Goal: Task Accomplishment & Management: Manage account settings

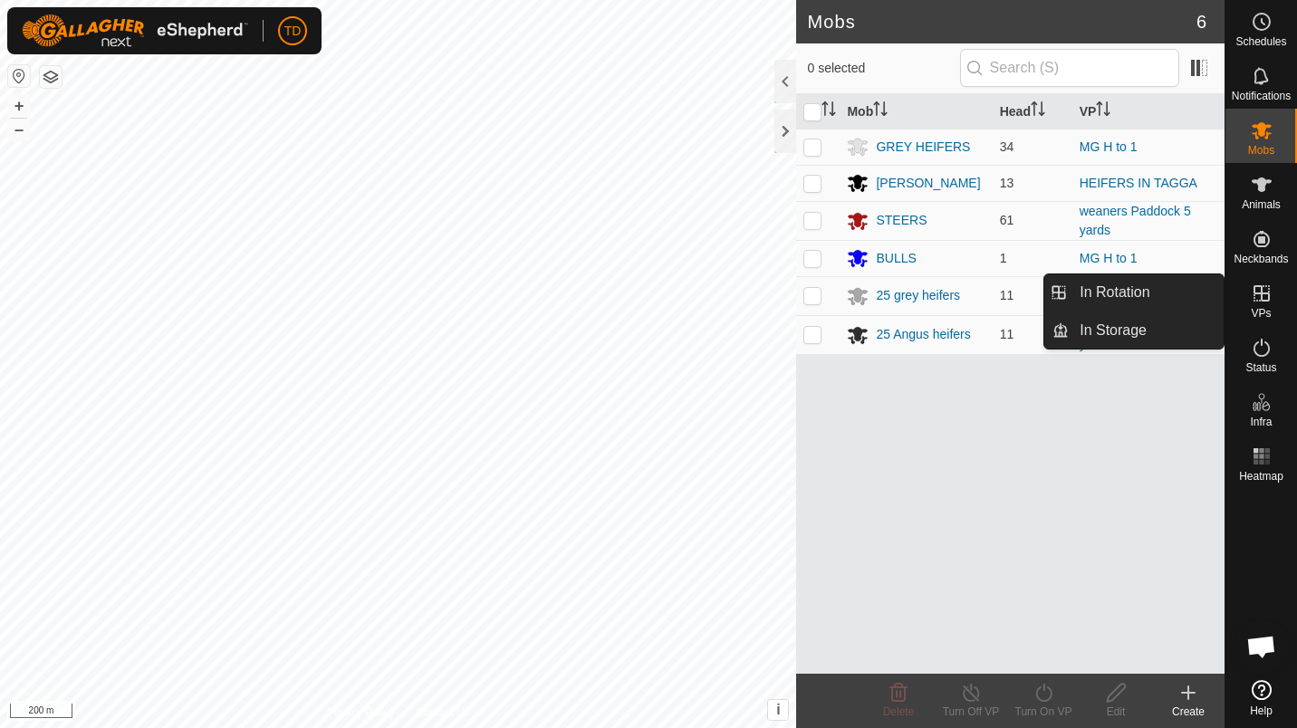
click at [1262, 287] on icon at bounding box center [1261, 294] width 22 height 22
click at [1260, 295] on icon at bounding box center [1261, 293] width 16 height 16
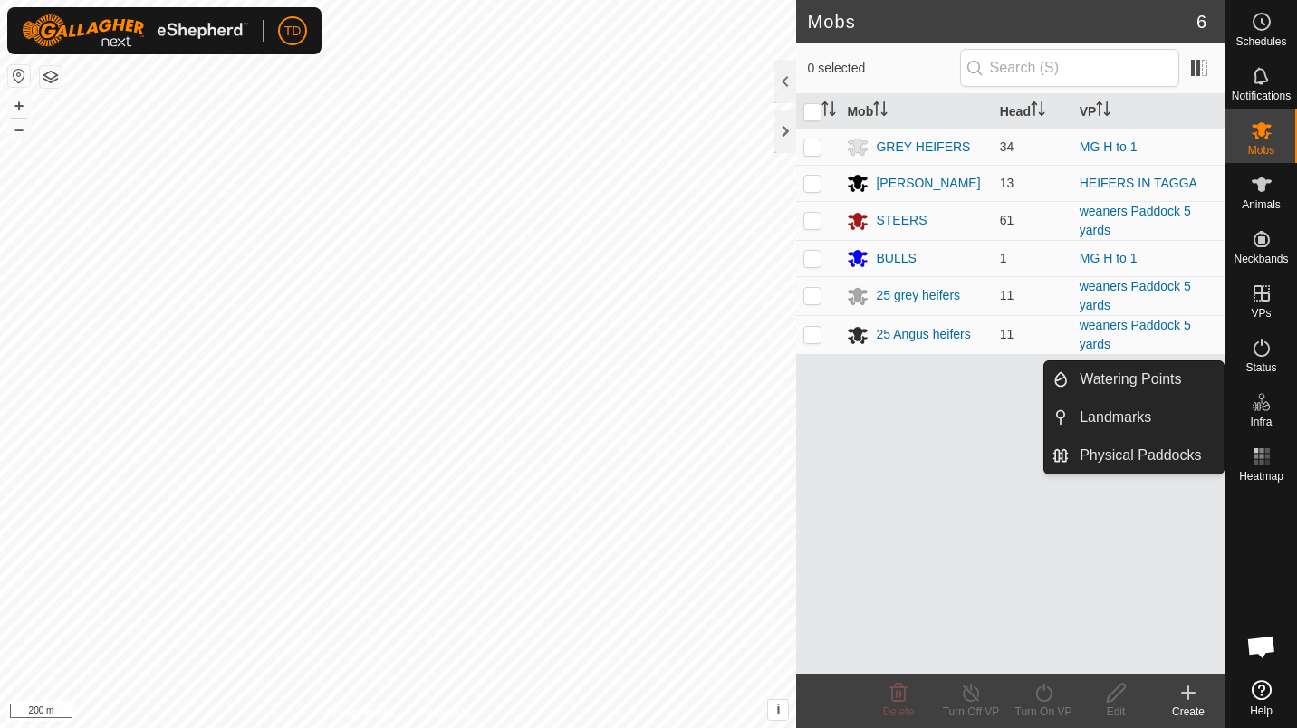
click at [1184, 683] on icon at bounding box center [1188, 693] width 22 height 22
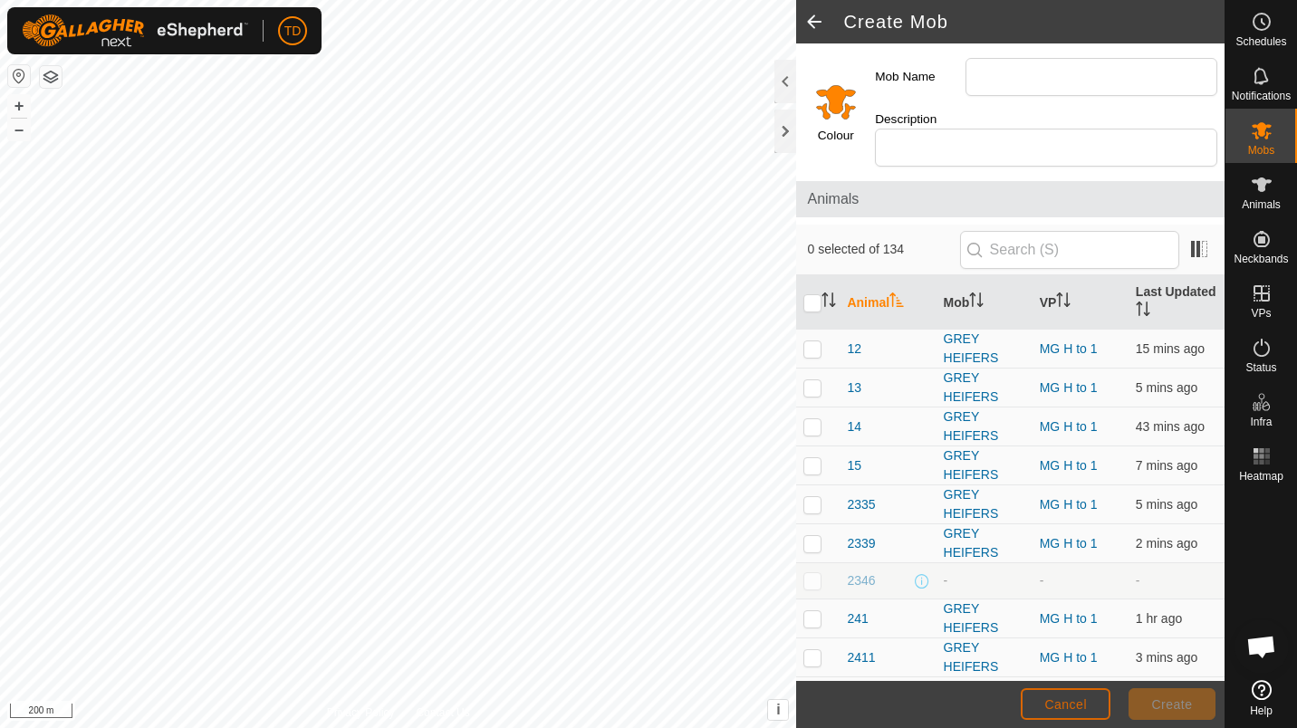
click at [1039, 693] on button "Cancel" at bounding box center [1065, 704] width 90 height 32
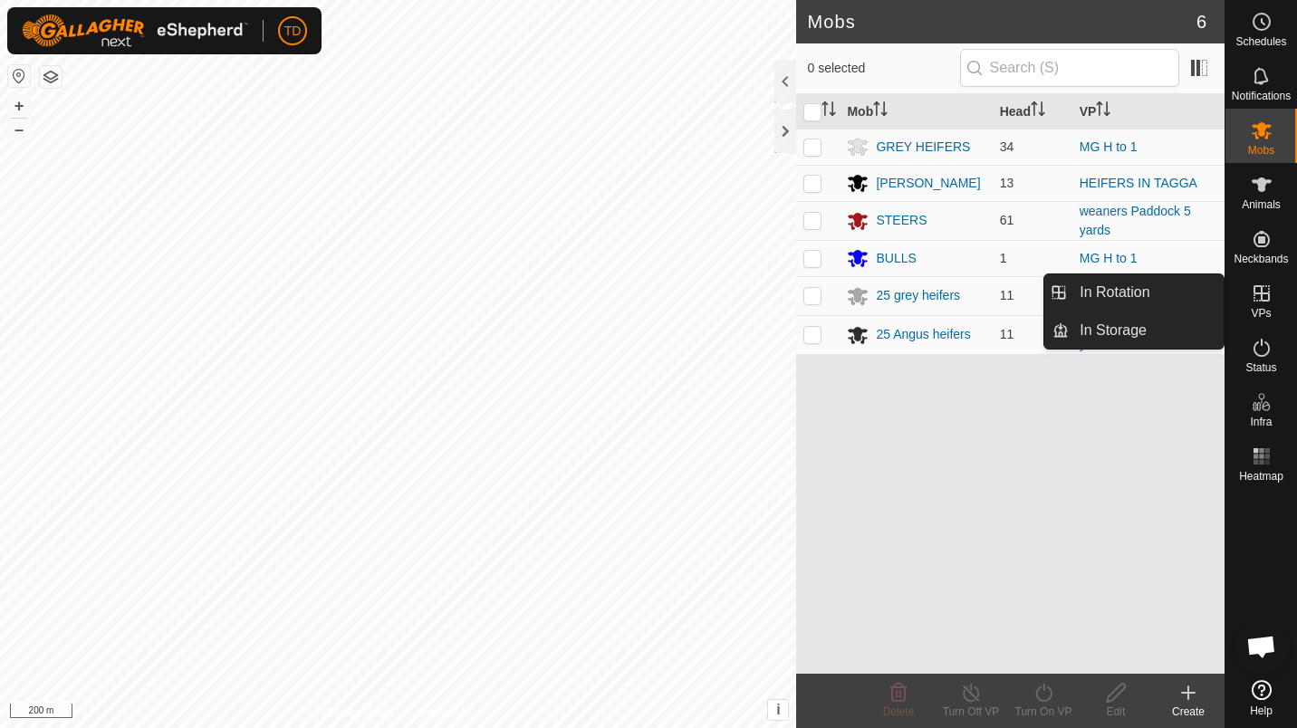
click at [1175, 278] on link "In Rotation" at bounding box center [1145, 292] width 155 height 36
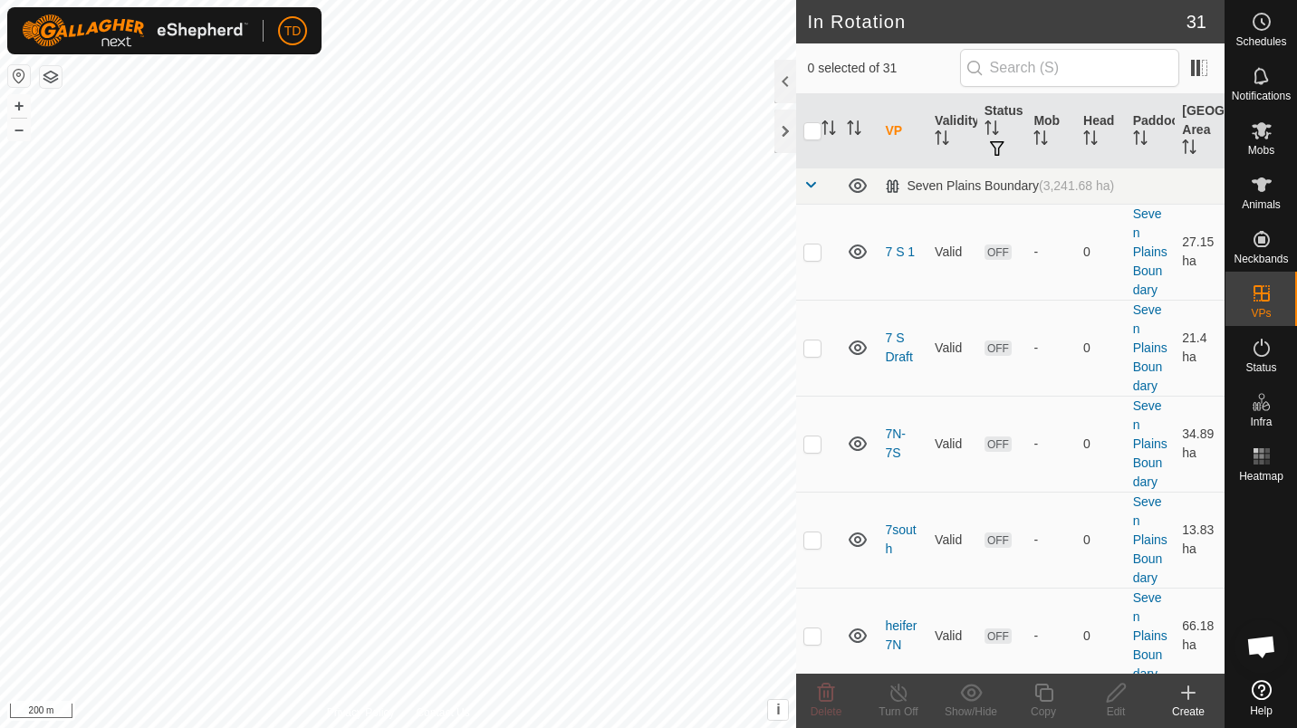
click at [1180, 705] on div "Create" at bounding box center [1188, 712] width 72 height 16
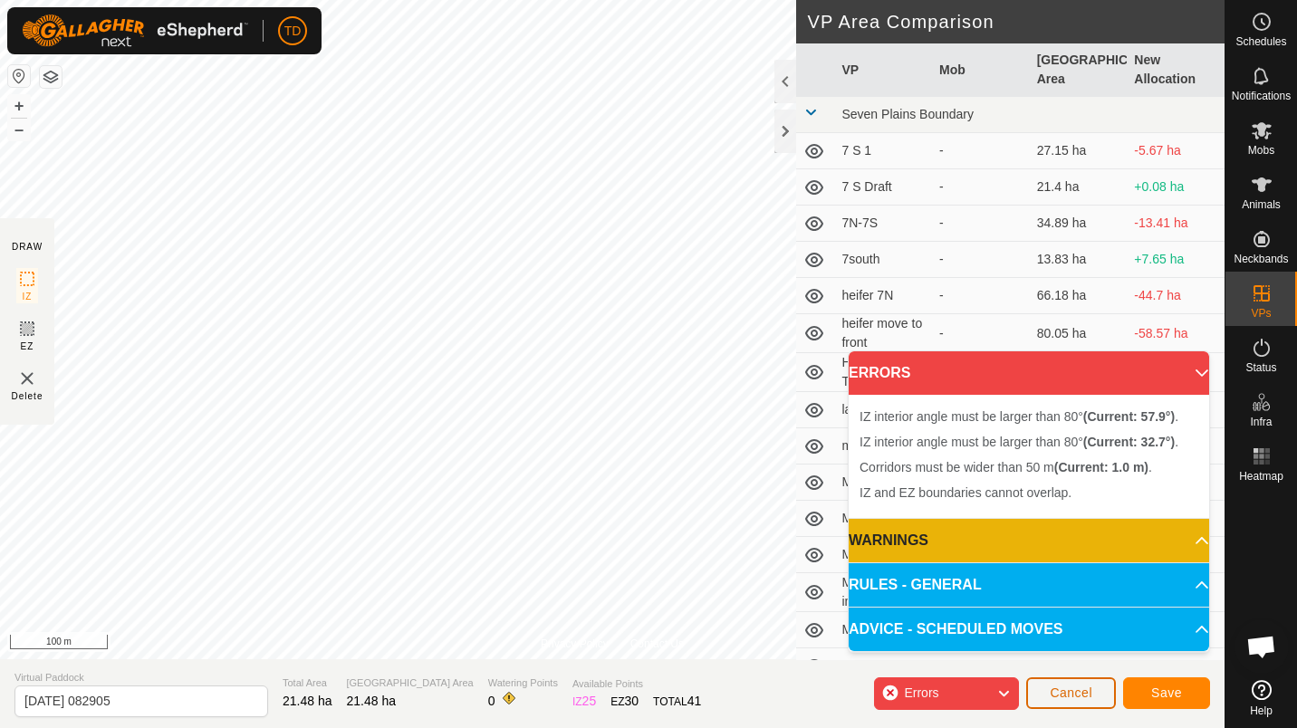
click at [1072, 695] on span "Cancel" at bounding box center [1070, 692] width 43 height 14
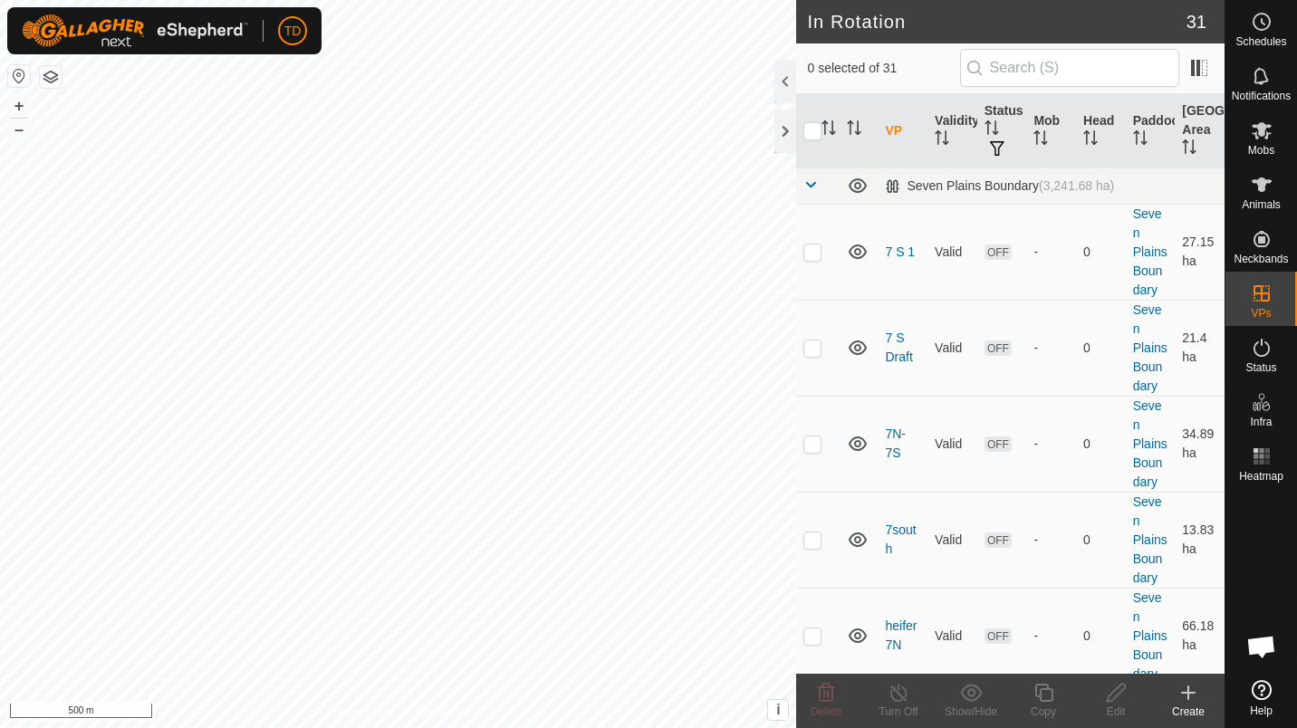
click at [1179, 686] on icon at bounding box center [1188, 693] width 22 height 22
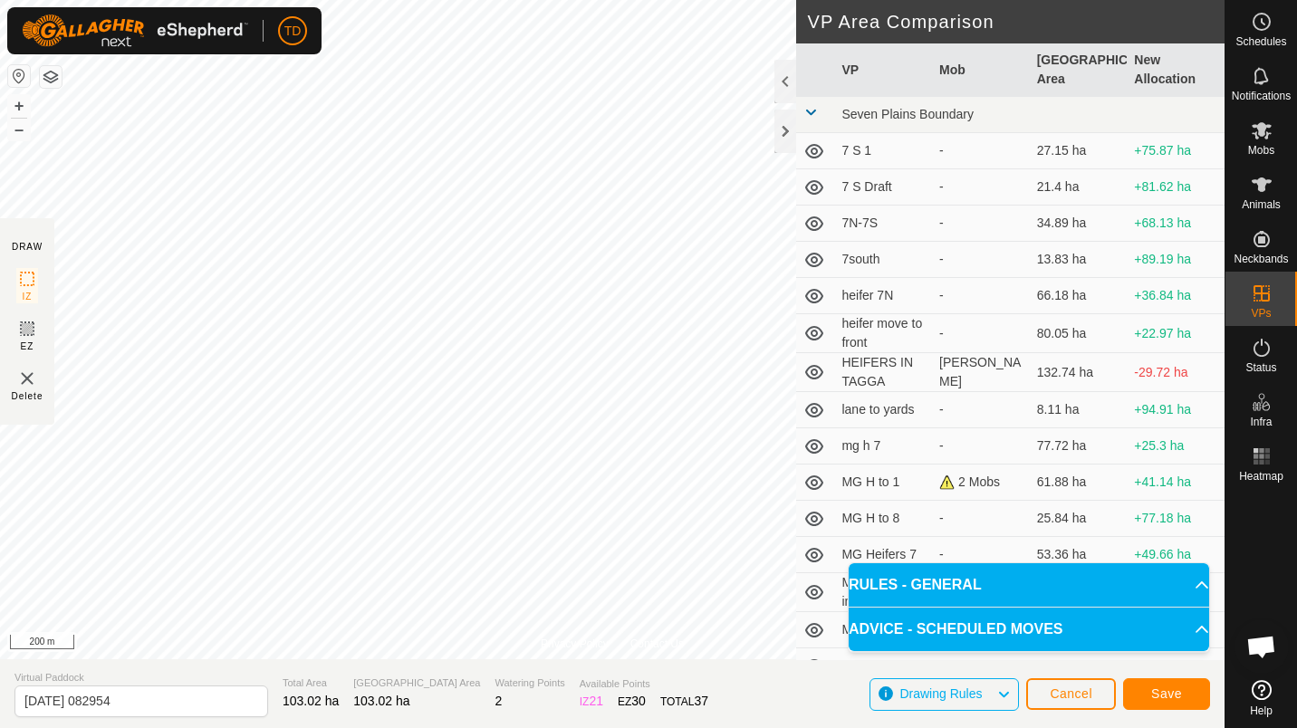
scroll to position [661, 0]
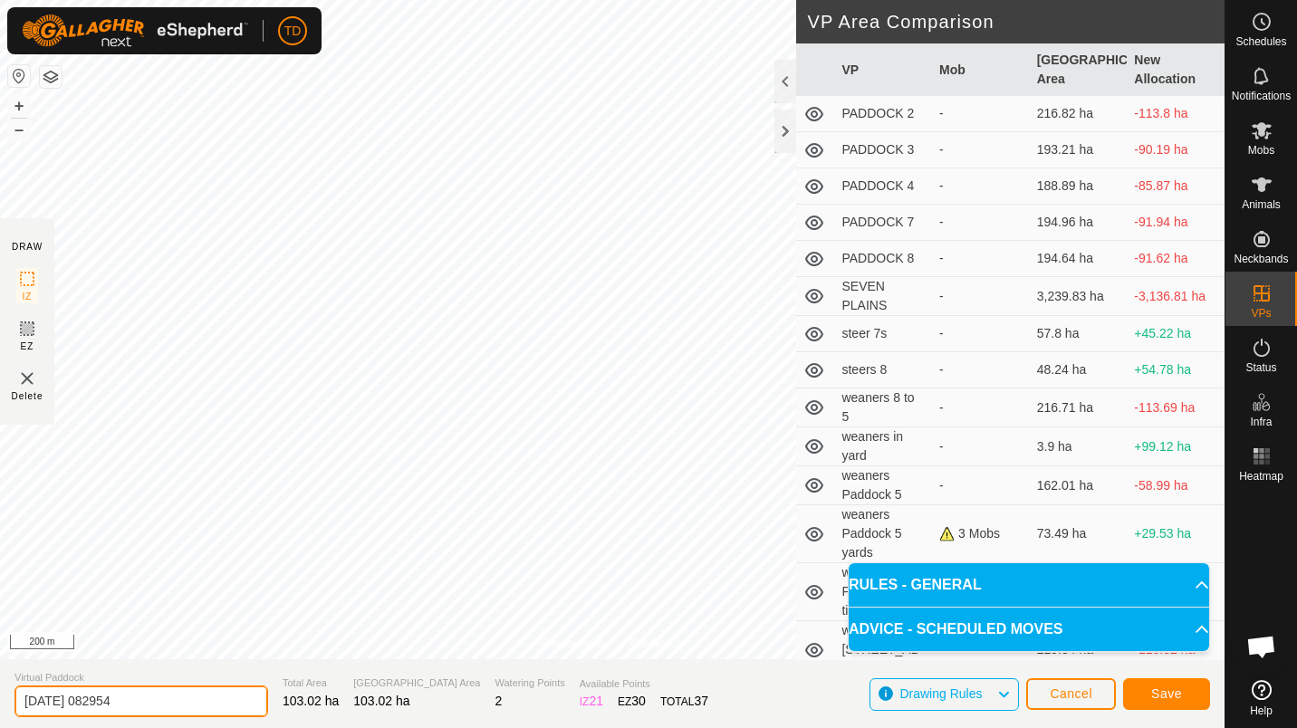
click at [150, 705] on input "[DATE] 082954" at bounding box center [141, 701] width 254 height 32
type input "2"
click at [150, 705] on input "PADDOCK 7 hay" at bounding box center [141, 701] width 254 height 32
type input "PADDOCK 7 HAY"
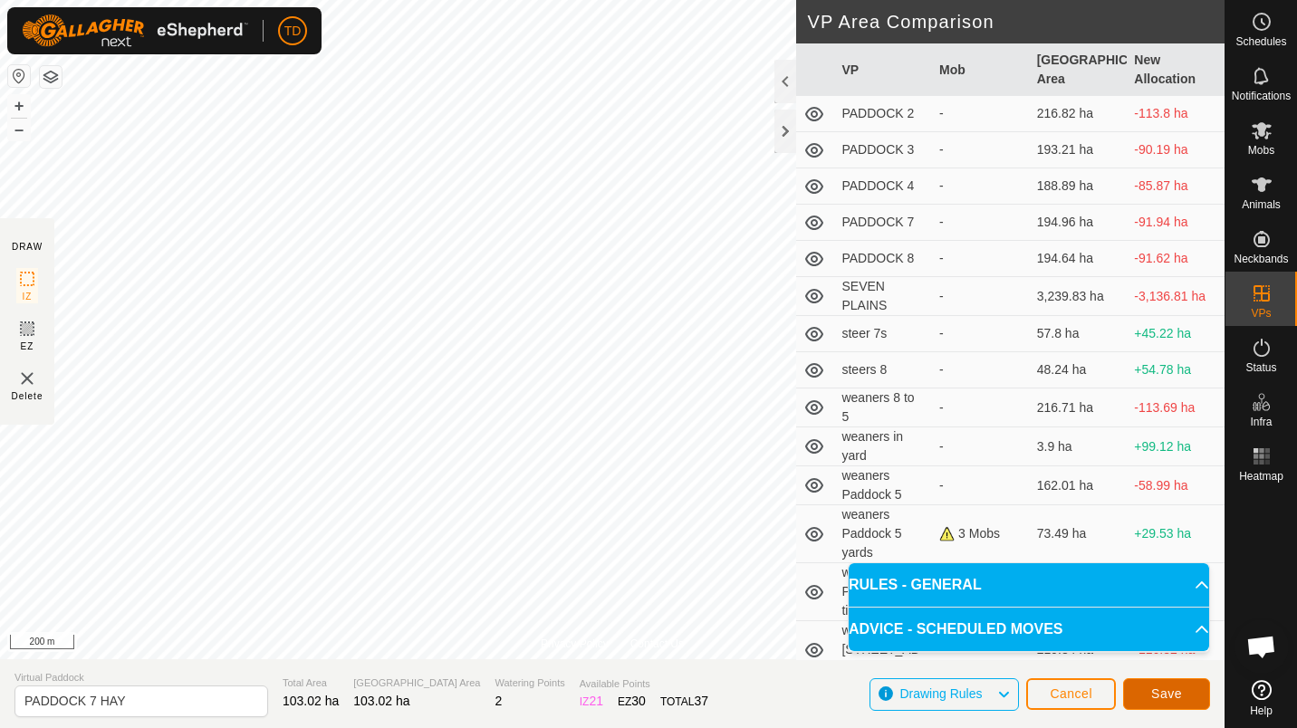
click at [1146, 698] on button "Save" at bounding box center [1166, 694] width 87 height 32
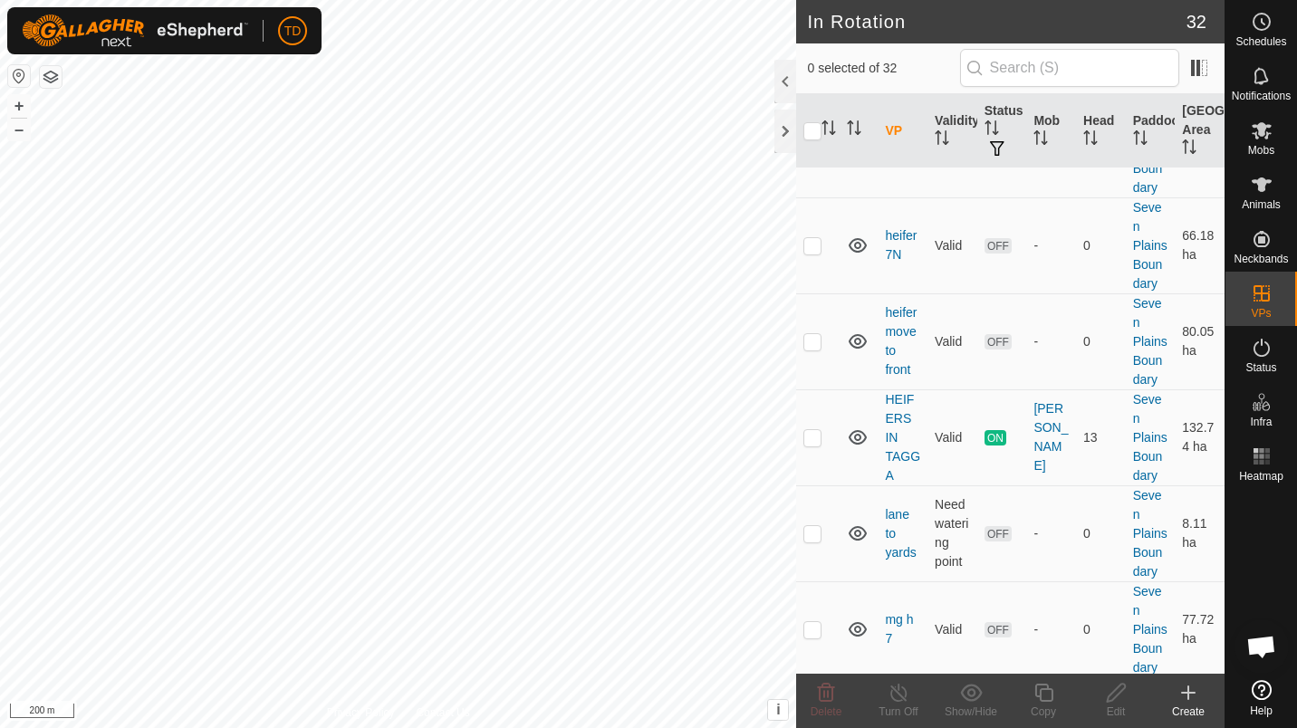
scroll to position [396, 0]
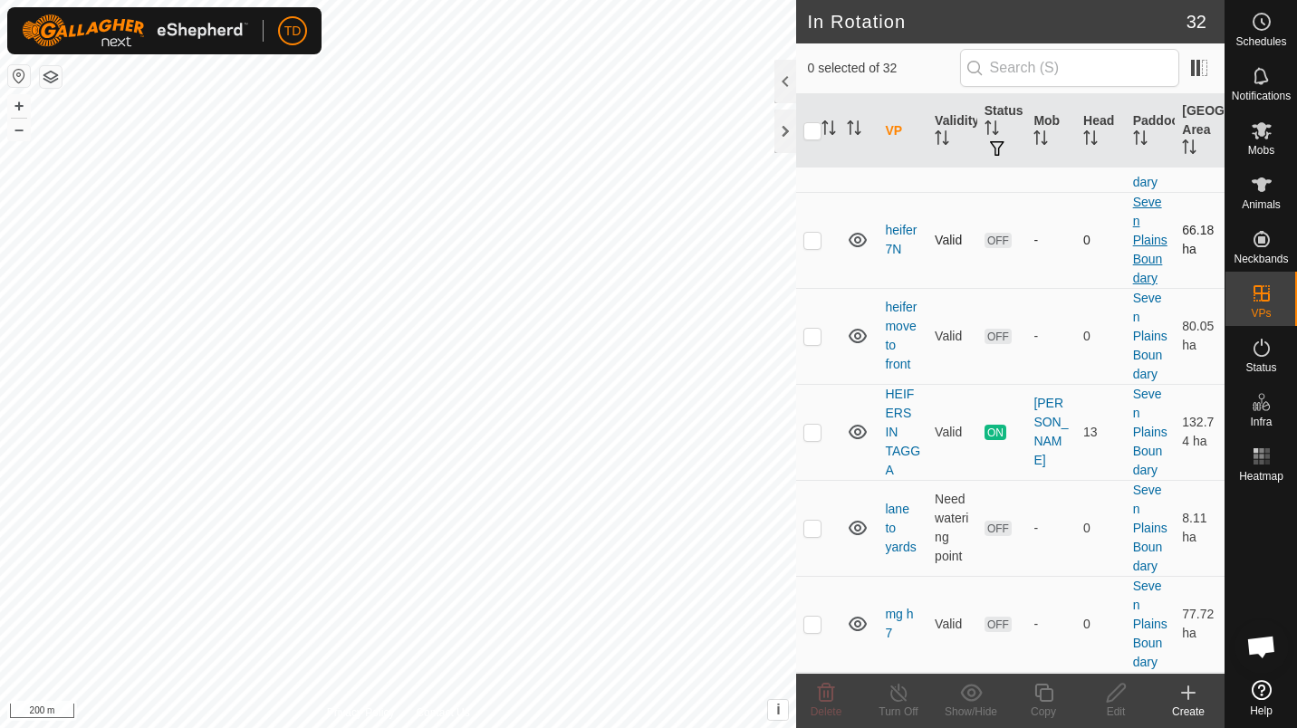
click at [1133, 285] on link "Seven Plains Boundary" at bounding box center [1150, 240] width 34 height 91
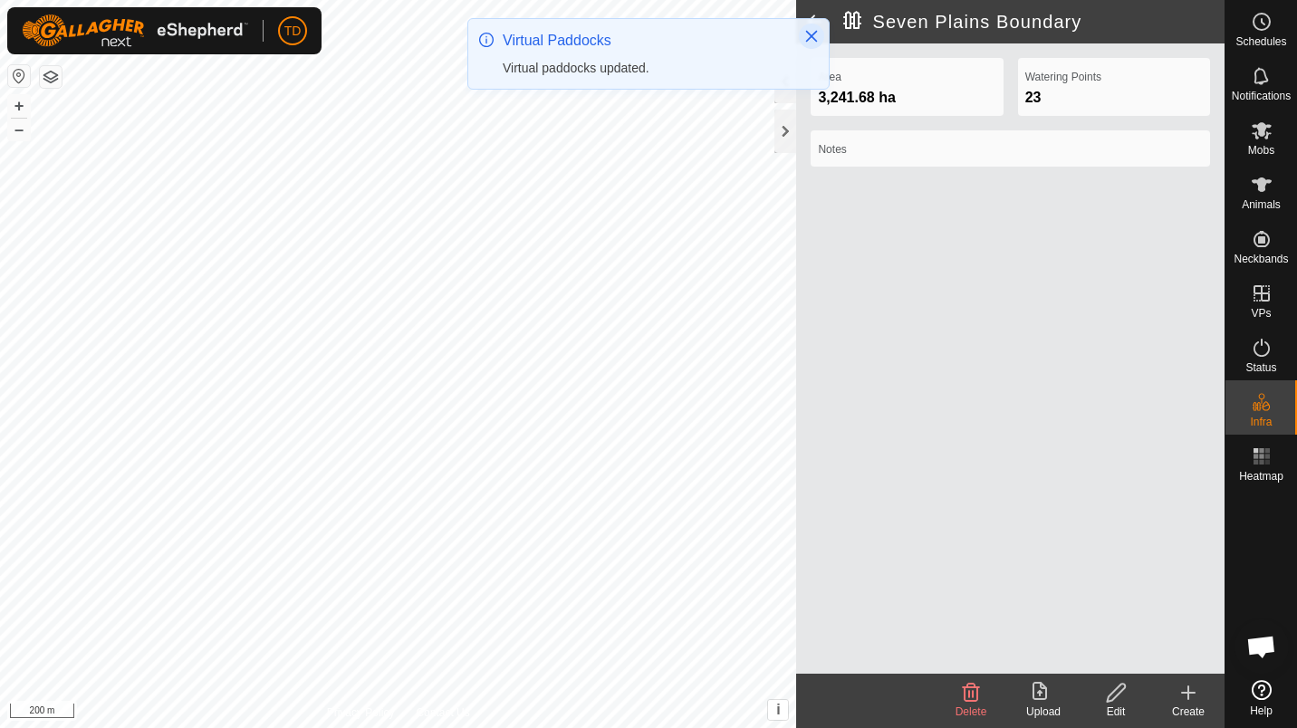
click at [805, 29] on icon "Close" at bounding box center [811, 36] width 14 height 14
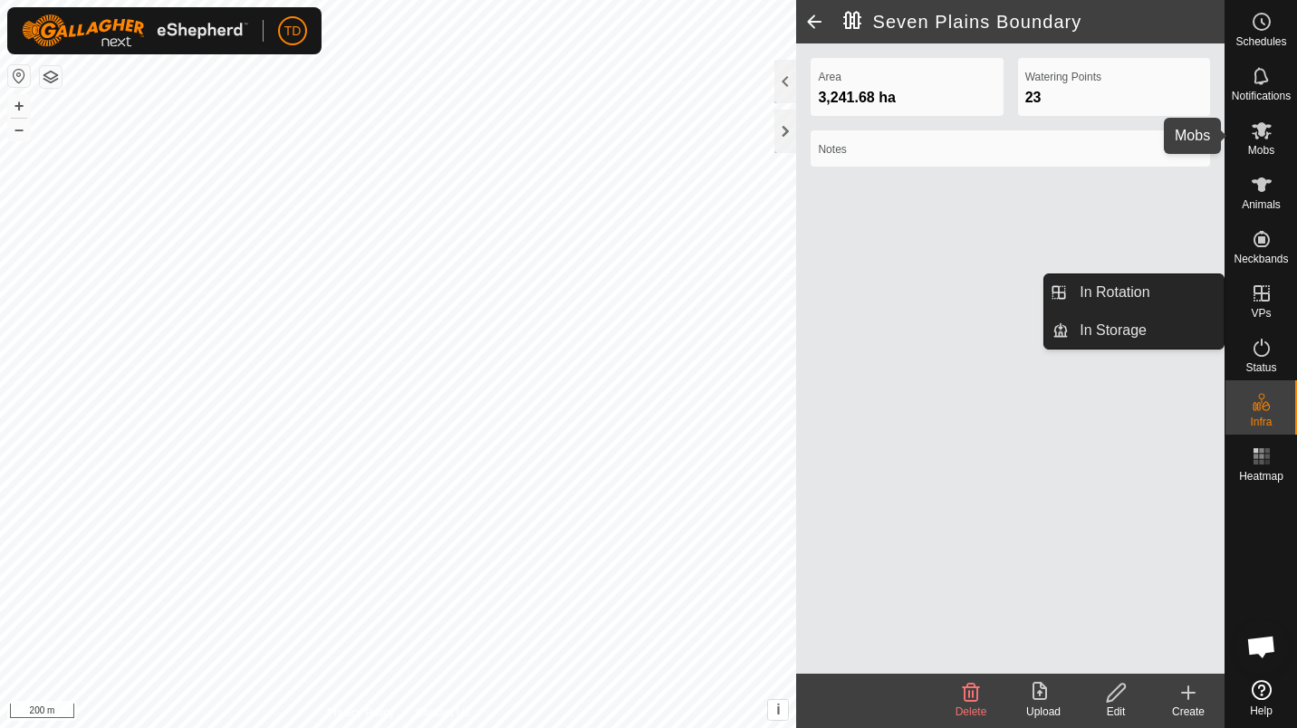
click at [1265, 120] on icon at bounding box center [1261, 131] width 22 height 22
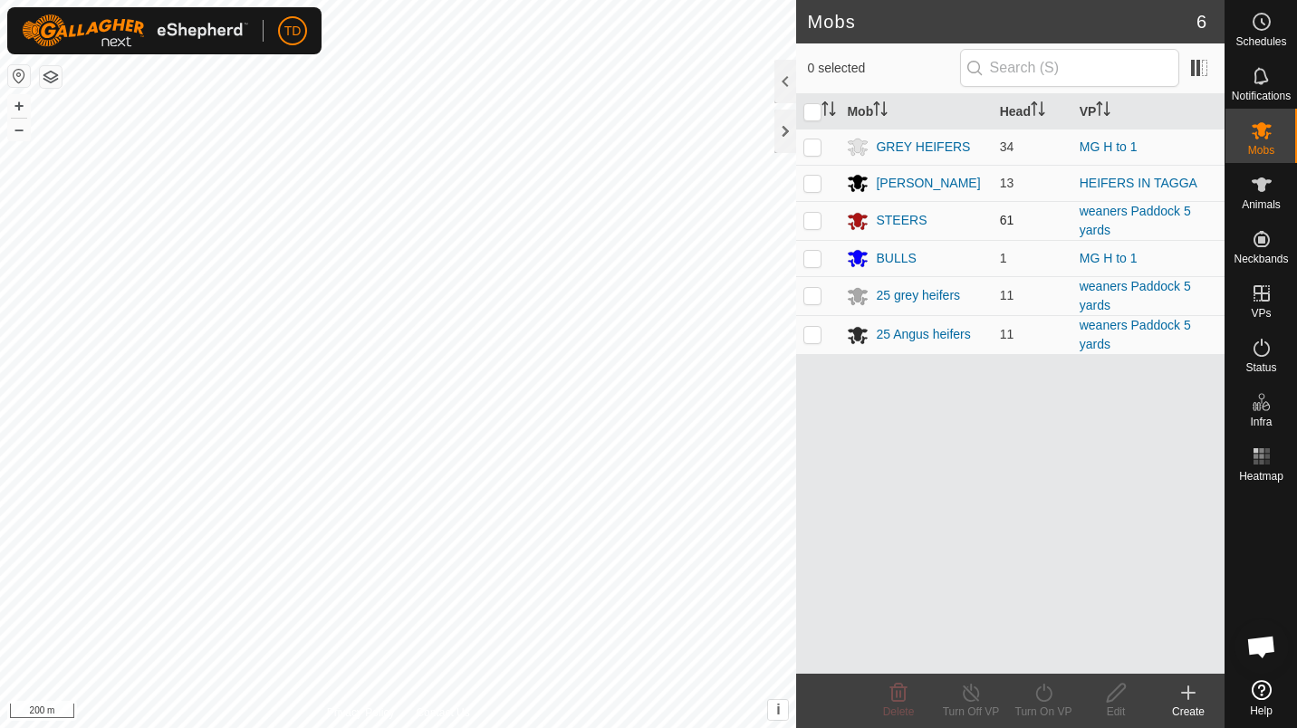
click at [812, 225] on p-checkbox at bounding box center [812, 220] width 18 height 14
checkbox input "true"
click at [814, 289] on p-checkbox at bounding box center [812, 295] width 18 height 14
checkbox input "true"
click at [814, 332] on p-checkbox at bounding box center [812, 334] width 18 height 14
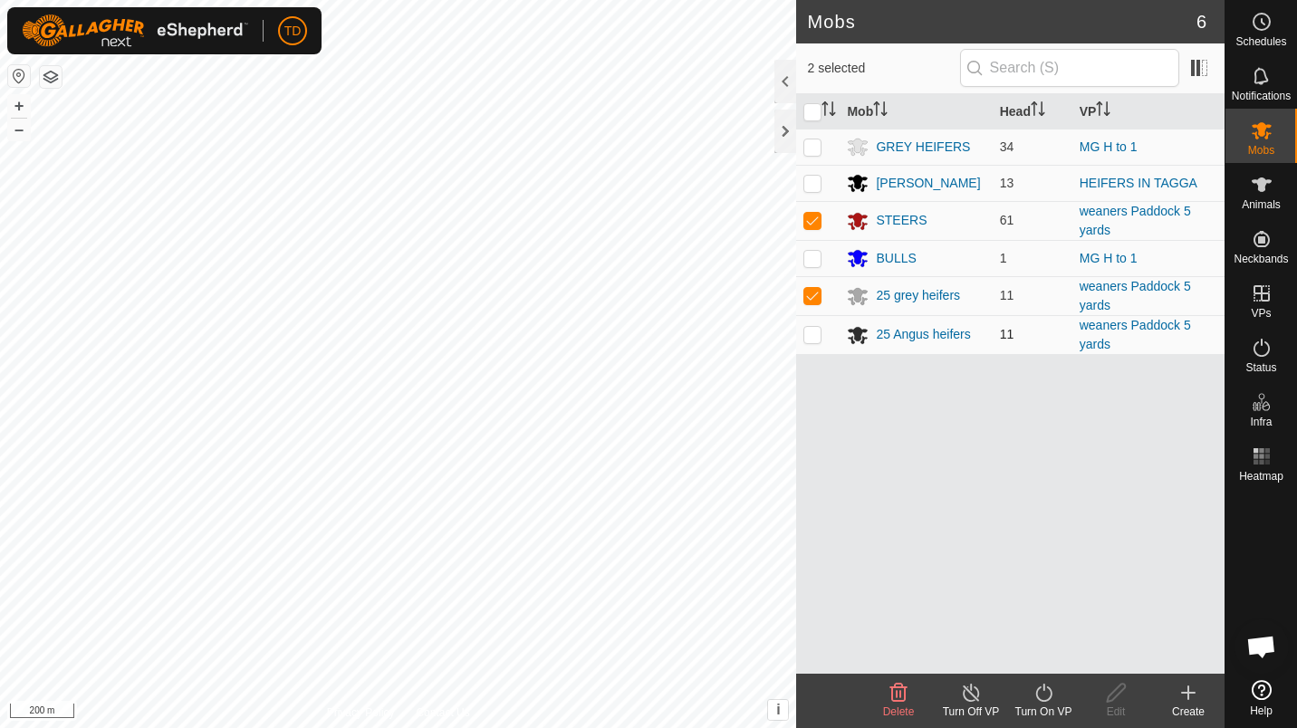
checkbox input "true"
click at [1042, 688] on icon at bounding box center [1043, 693] width 23 height 22
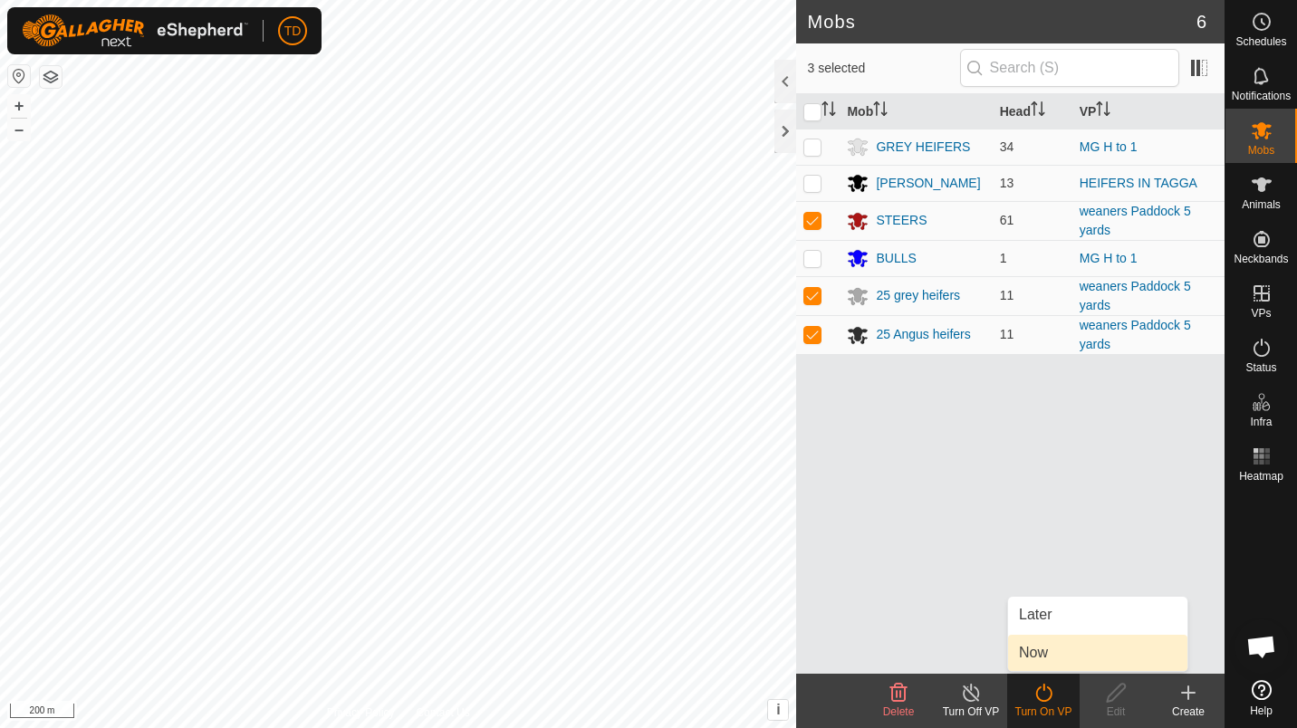
click at [1045, 654] on link "Now" at bounding box center [1097, 653] width 179 height 36
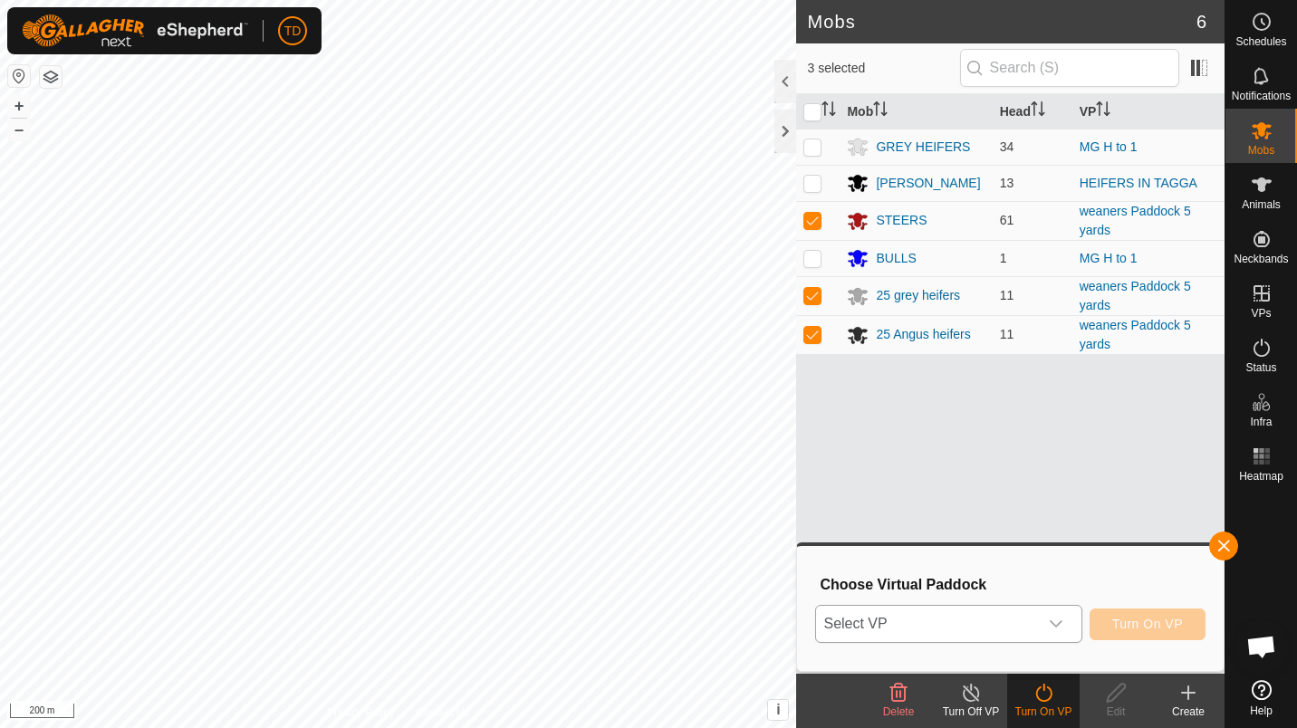
click at [991, 623] on span "Select VP" at bounding box center [926, 624] width 221 height 36
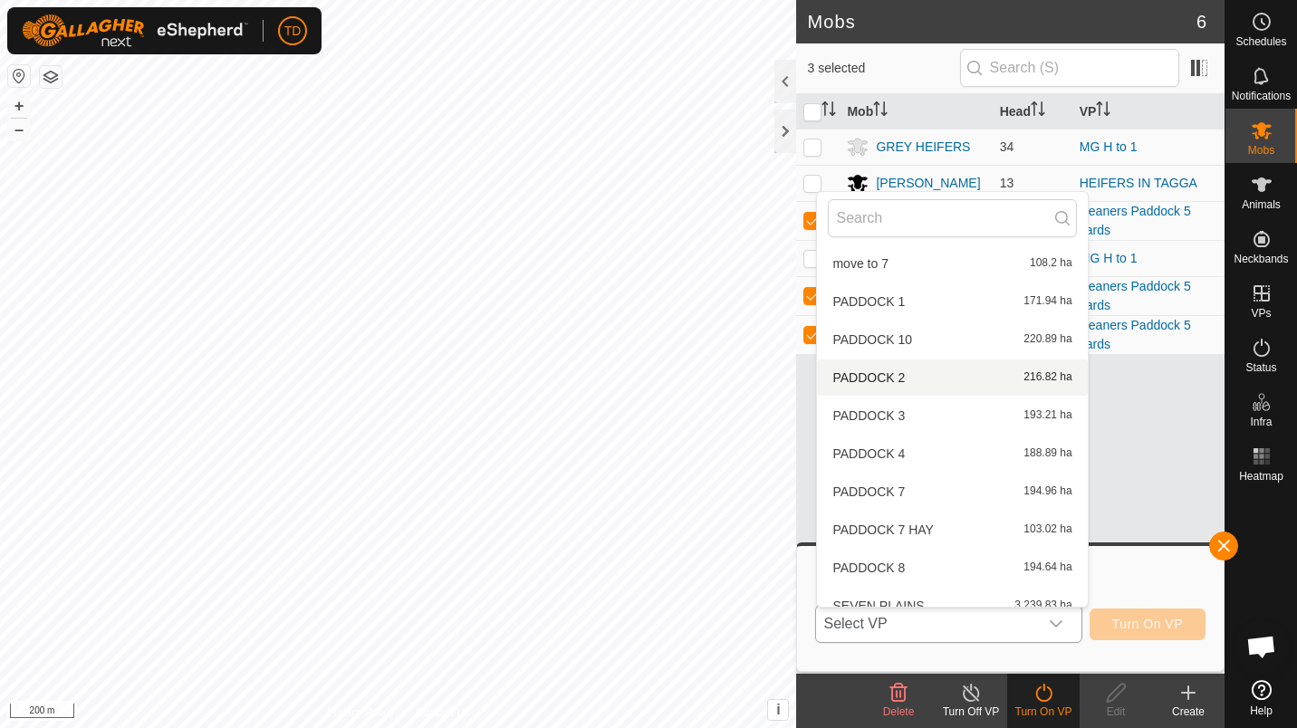
scroll to position [574, 0]
click at [938, 524] on li "PADDOCK 7 HAY 103.02 ha" at bounding box center [952, 529] width 270 height 36
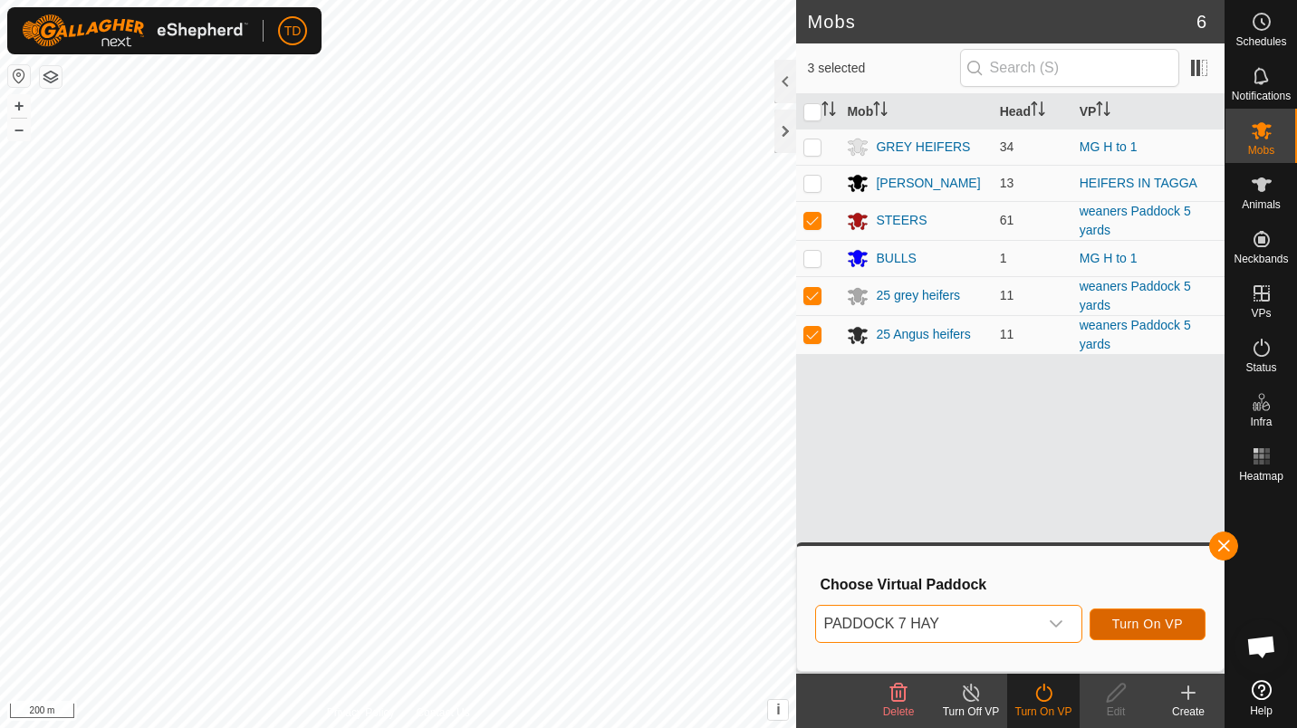
click at [1116, 616] on button "Turn On VP" at bounding box center [1147, 624] width 116 height 32
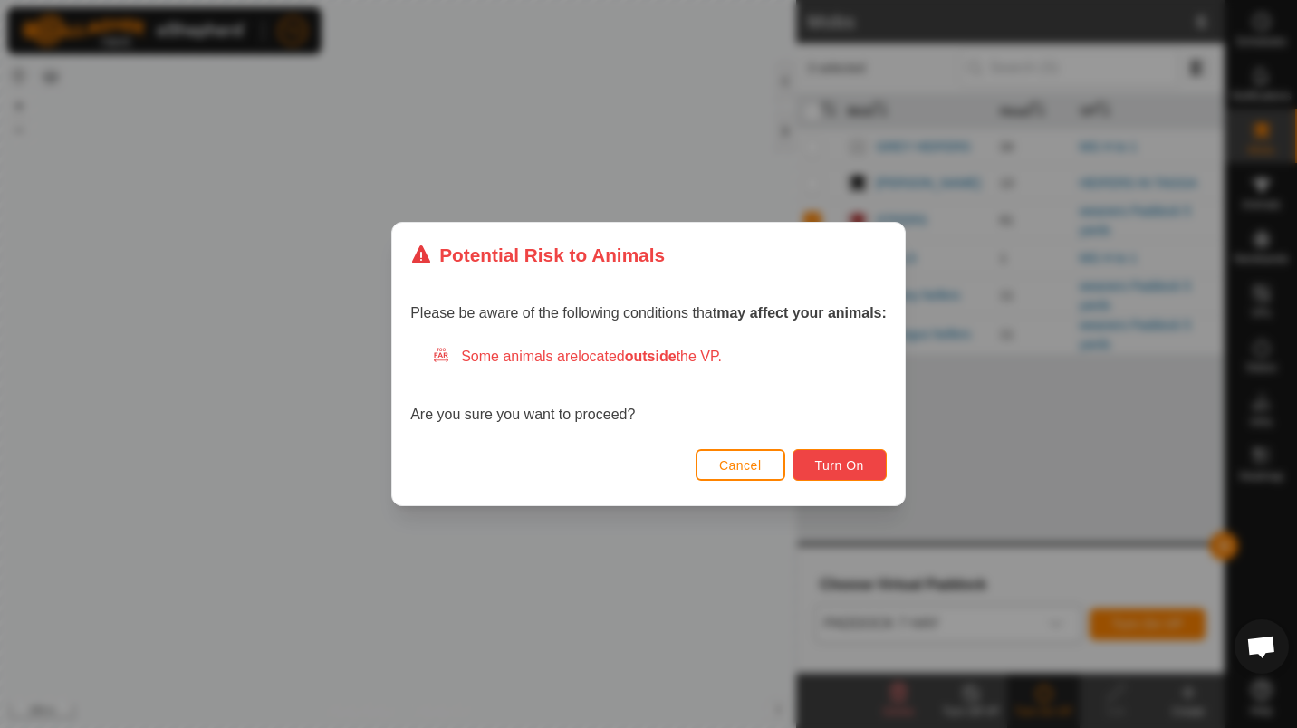
click at [808, 459] on button "Turn On" at bounding box center [839, 465] width 94 height 32
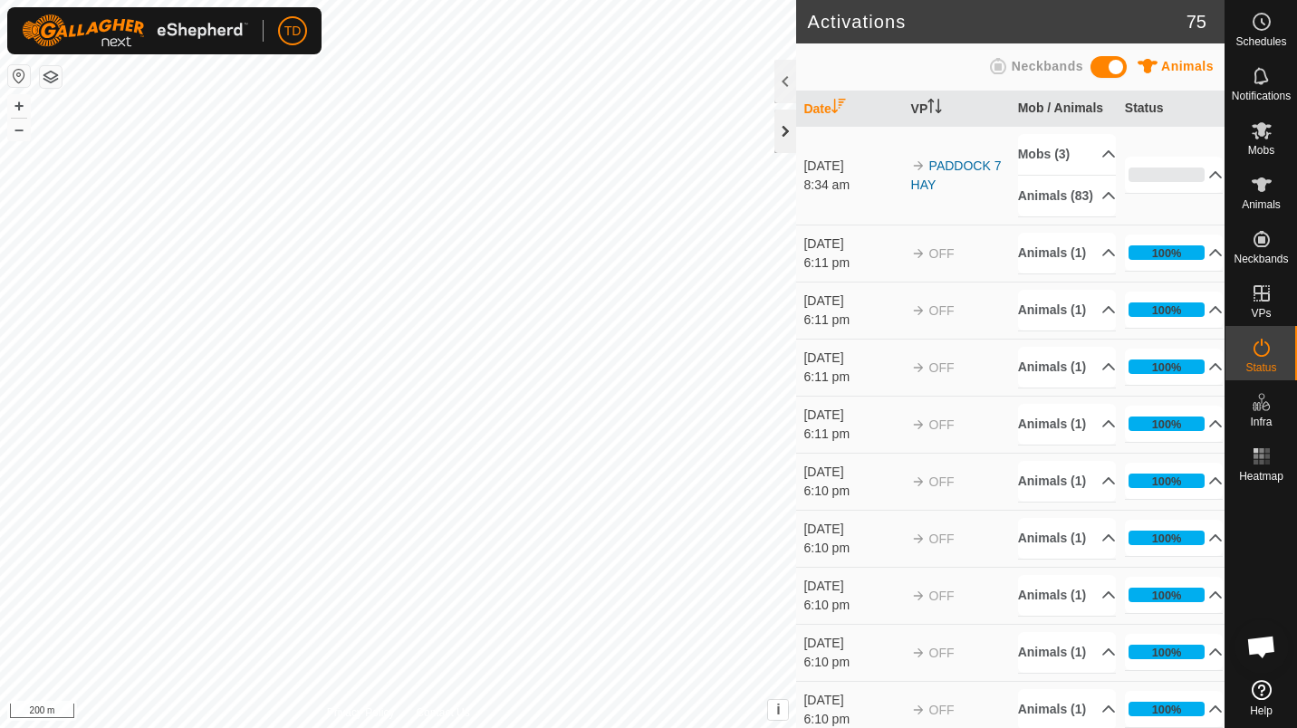
click at [781, 136] on div at bounding box center [785, 131] width 22 height 43
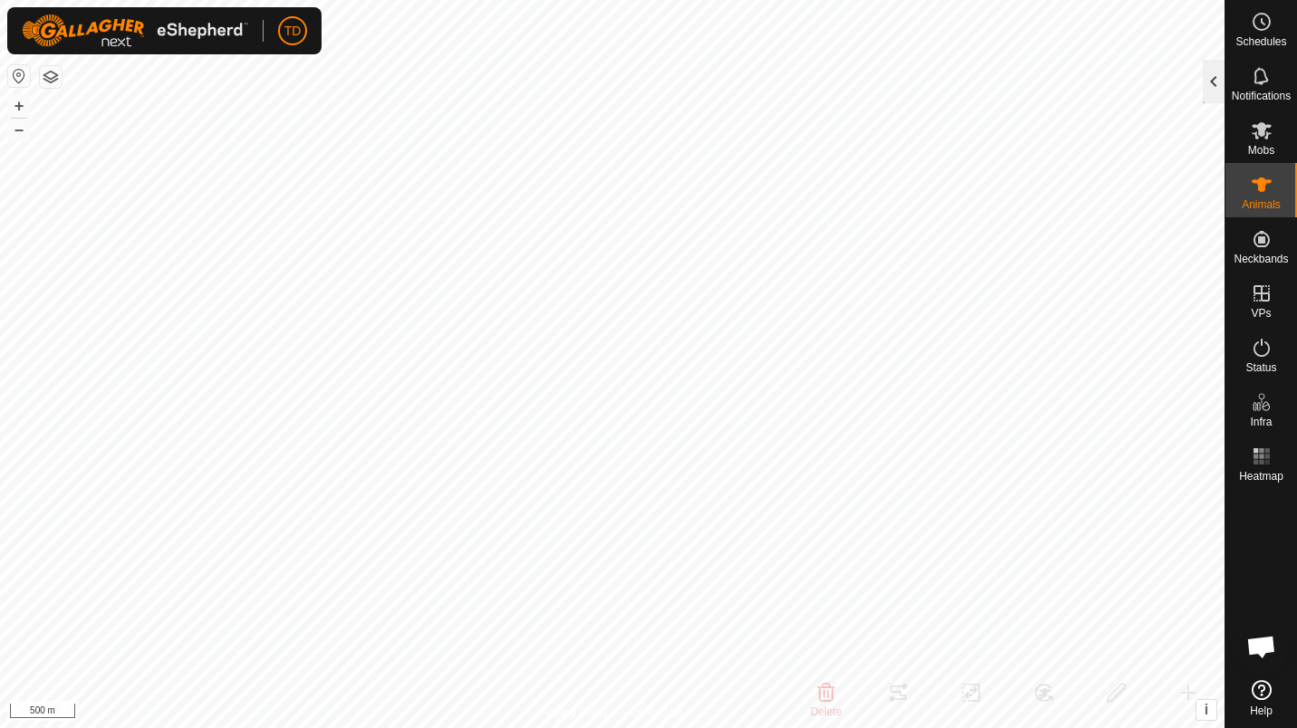
click at [1214, 81] on div at bounding box center [1213, 81] width 22 height 43
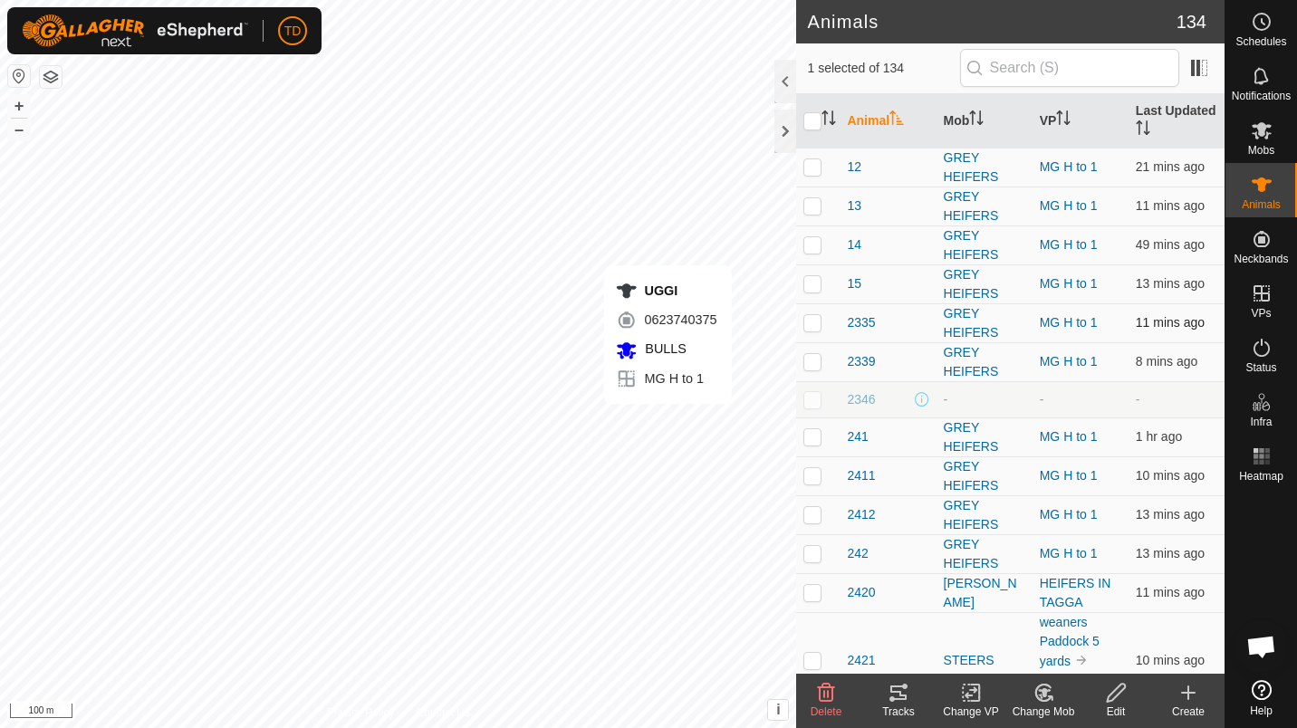
checkbox input "false"
checkbox input "true"
click at [901, 706] on div "Tracks" at bounding box center [898, 712] width 72 height 16
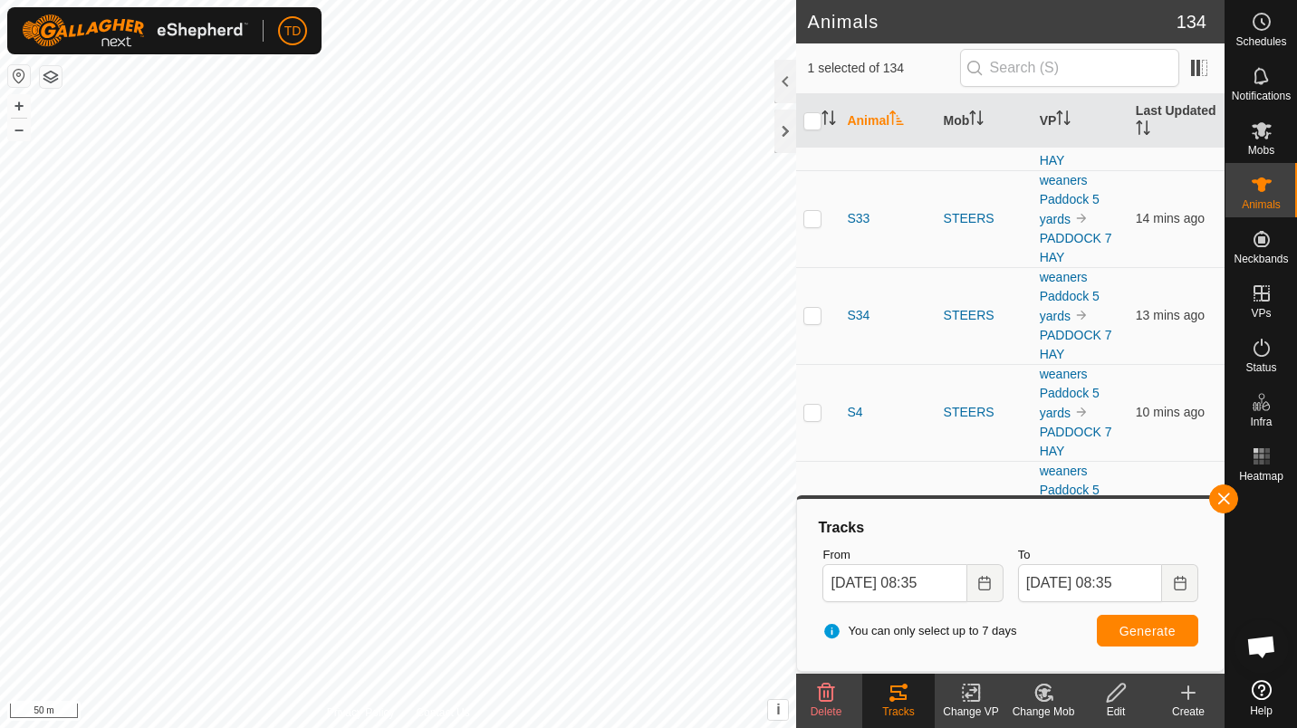
scroll to position [9377, 0]
click at [1218, 501] on button "button" at bounding box center [1223, 498] width 29 height 29
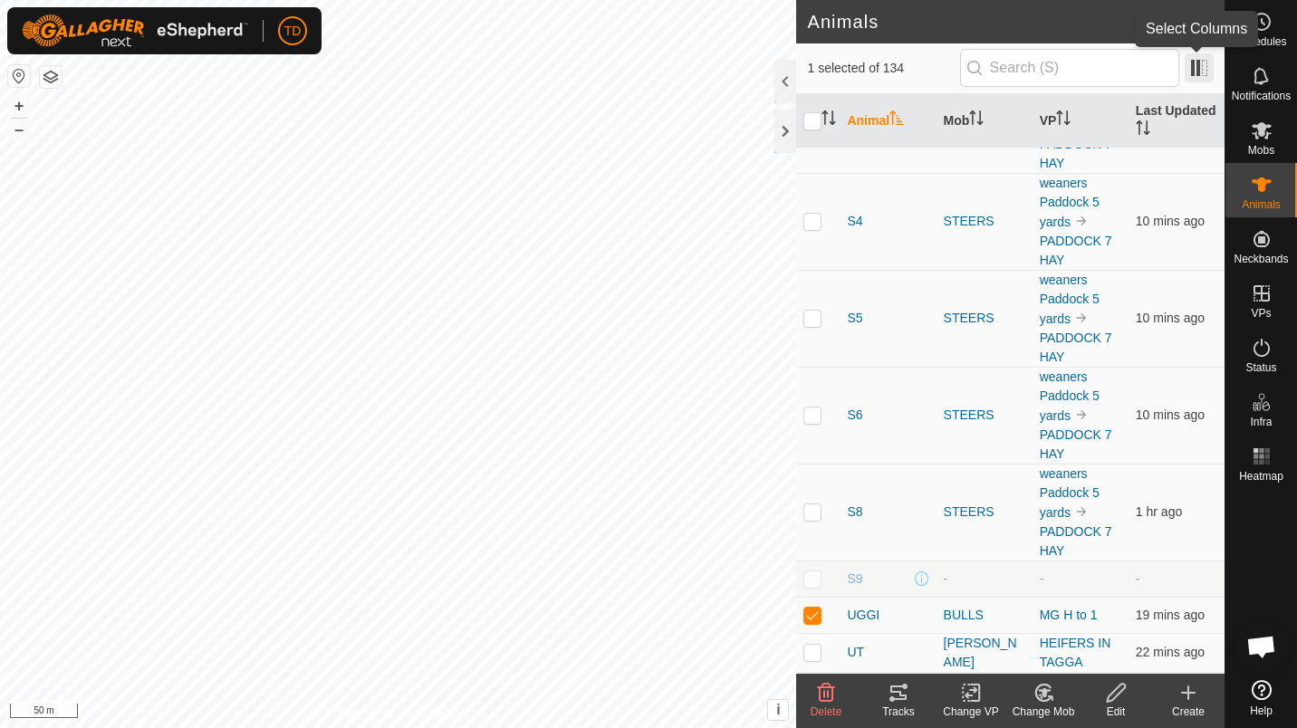
click at [1189, 65] on span at bounding box center [1198, 67] width 29 height 29
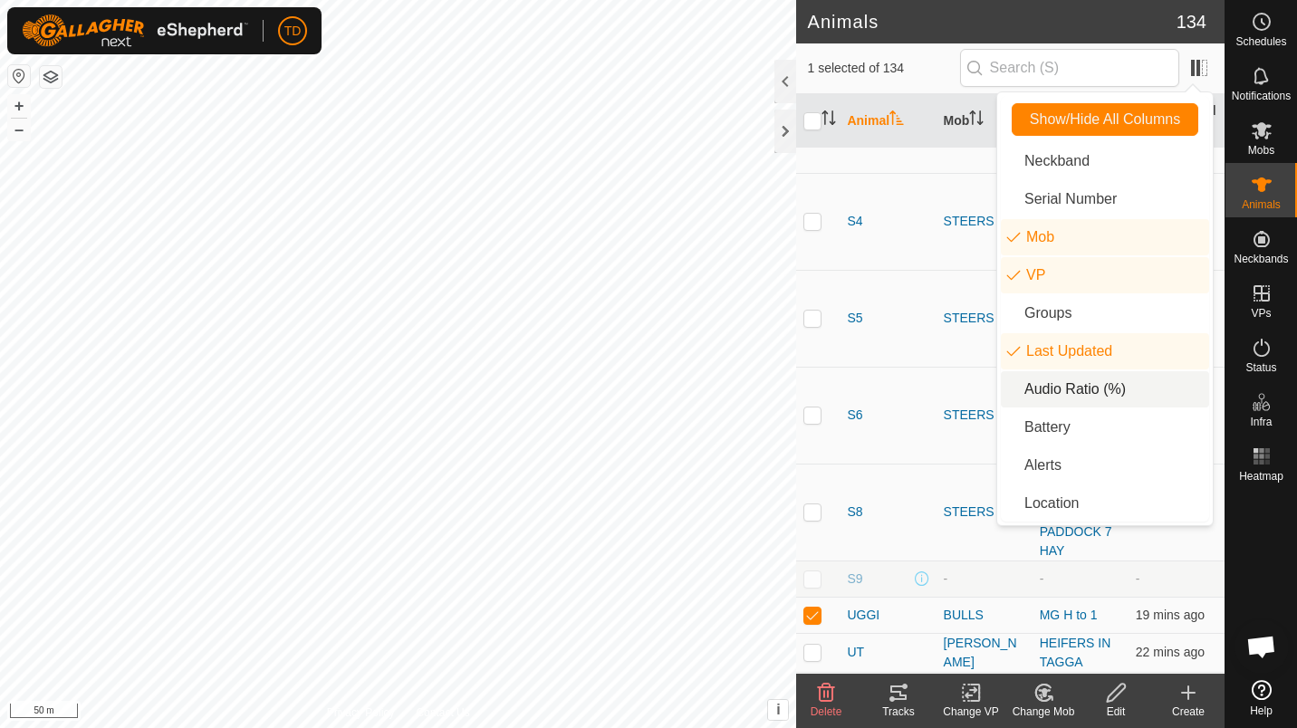
click at [1101, 382] on li "Audio Ratio (%)" at bounding box center [1105, 389] width 208 height 36
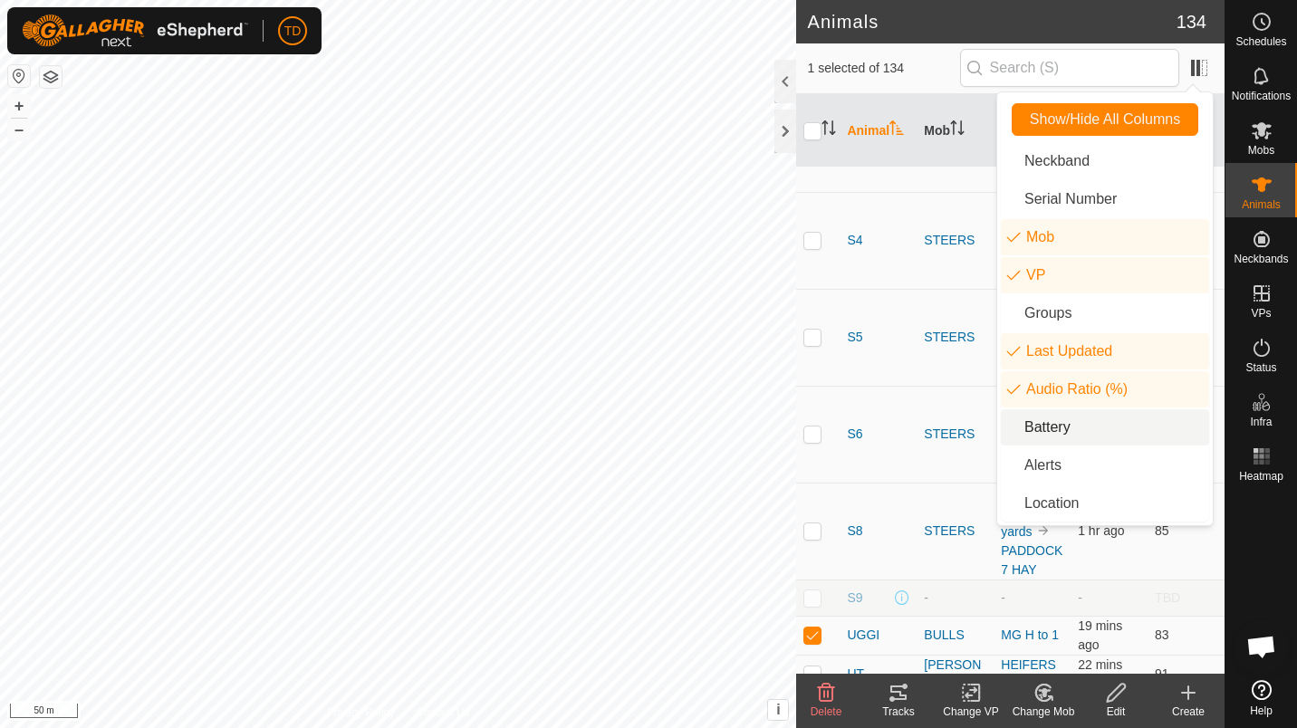
click at [1078, 427] on li "Battery" at bounding box center [1105, 427] width 208 height 36
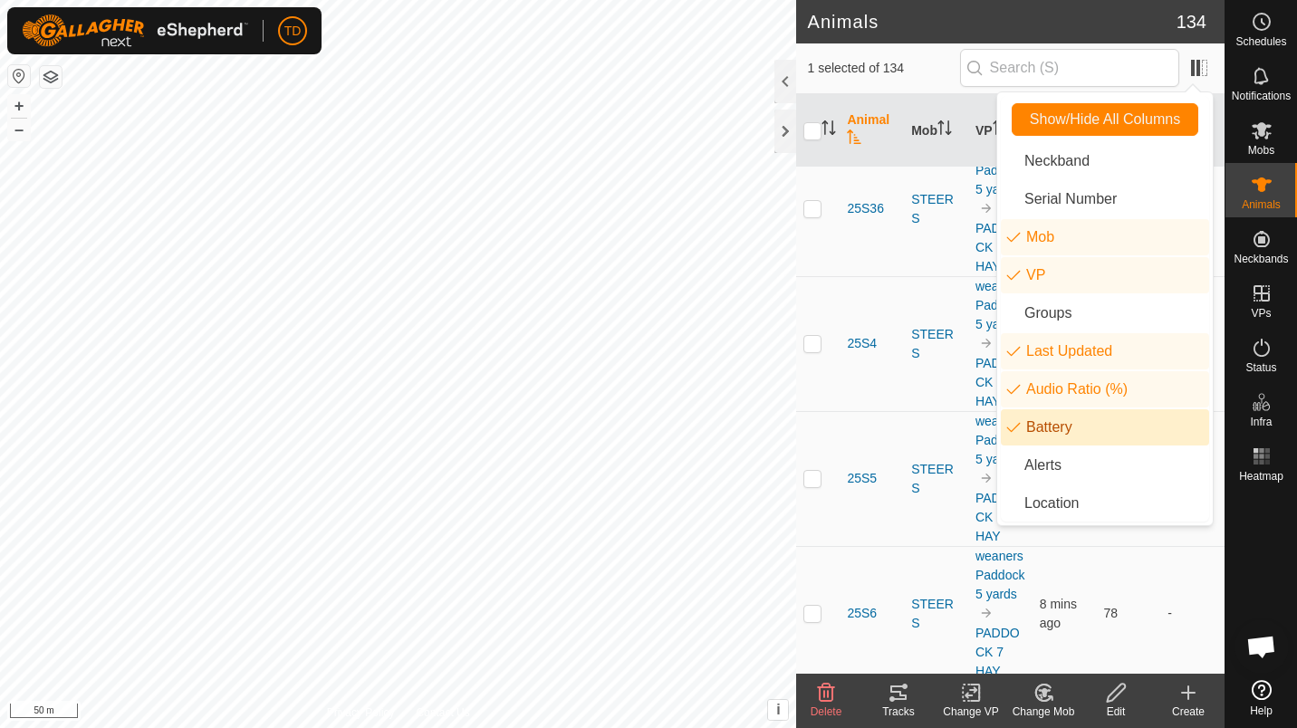
click at [1078, 427] on li "Battery" at bounding box center [1105, 427] width 208 height 36
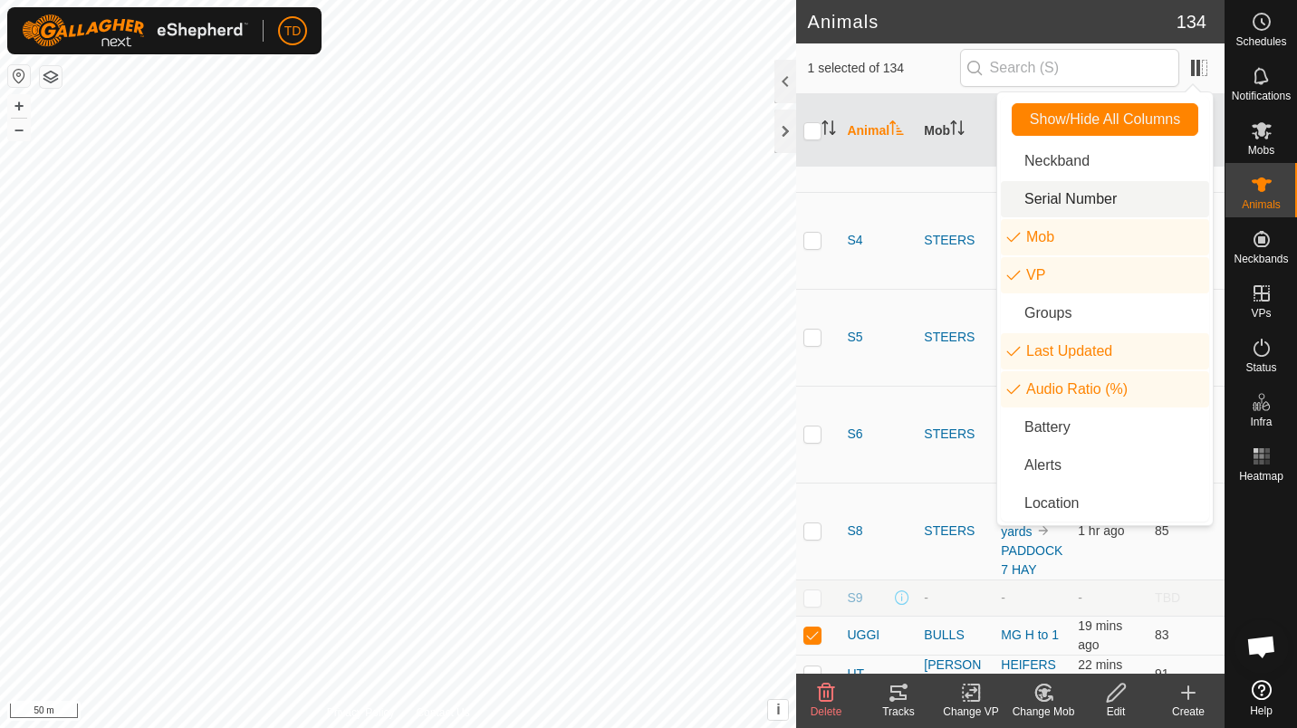
click at [1091, 206] on li "Serial Number" at bounding box center [1105, 199] width 208 height 36
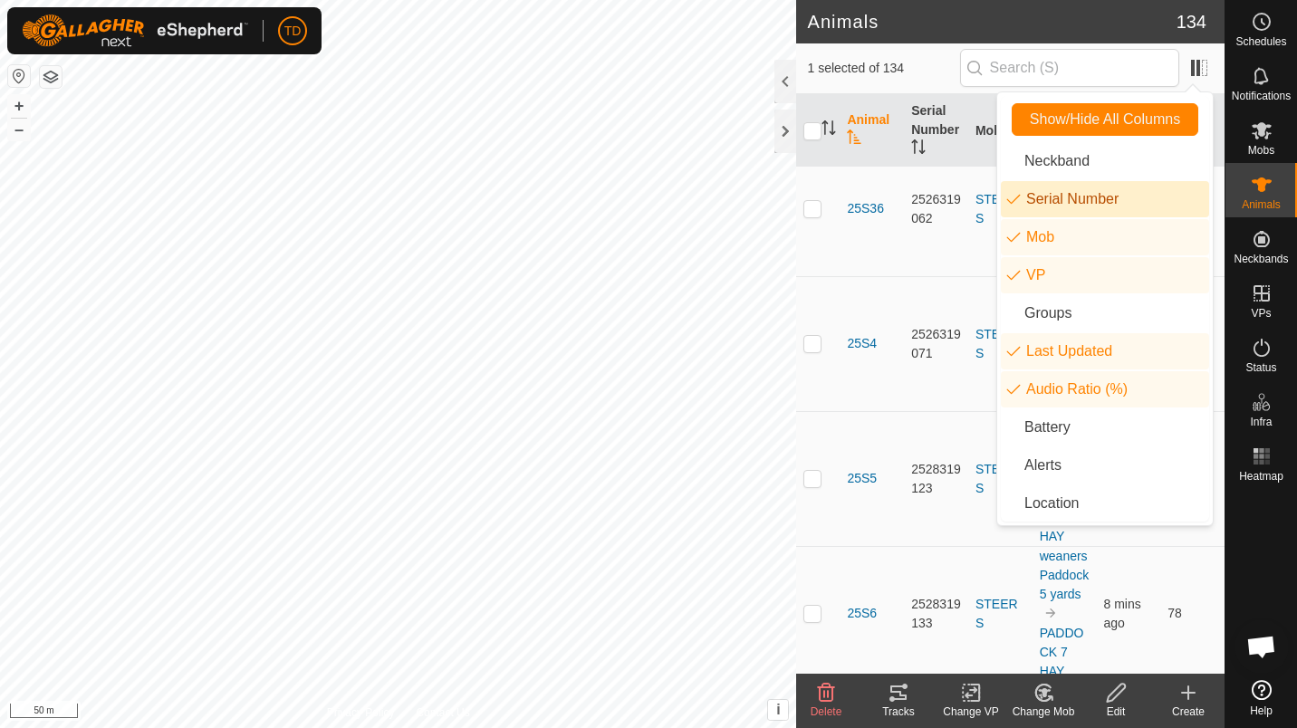
click at [1091, 206] on li "Serial Number" at bounding box center [1105, 199] width 208 height 36
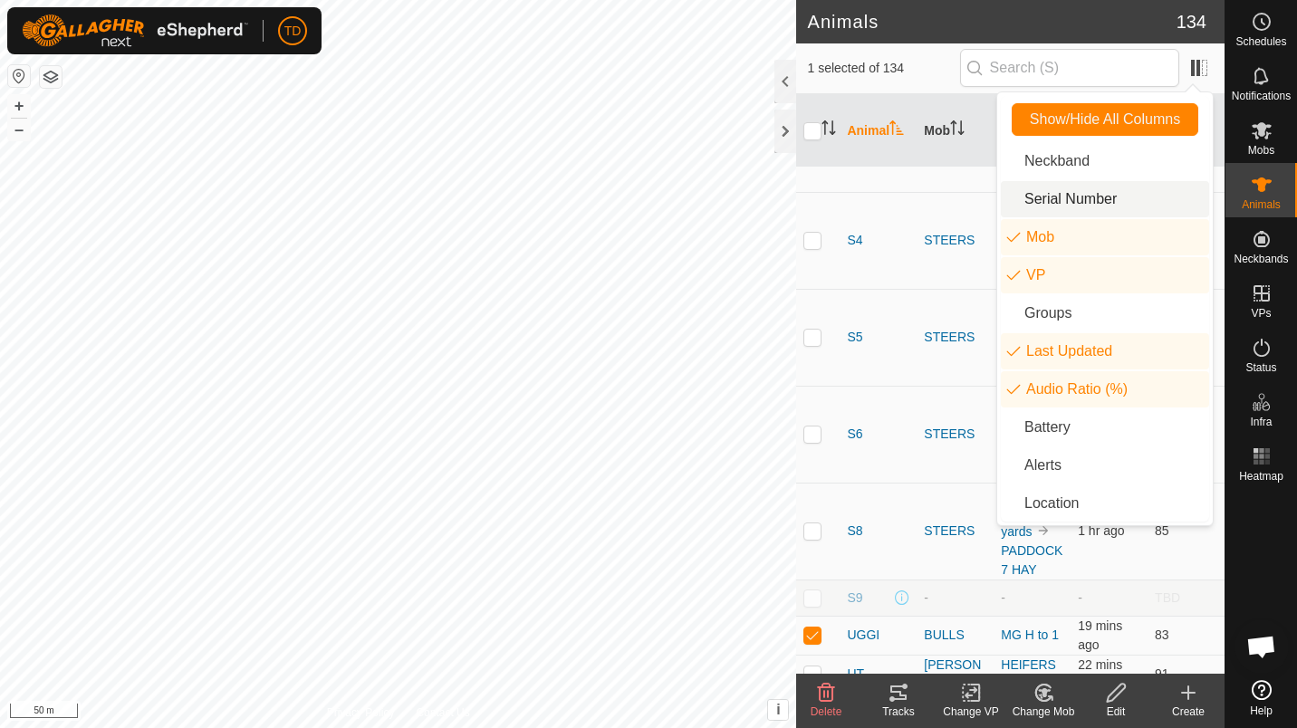
click at [1091, 206] on li "Serial Number" at bounding box center [1105, 199] width 208 height 36
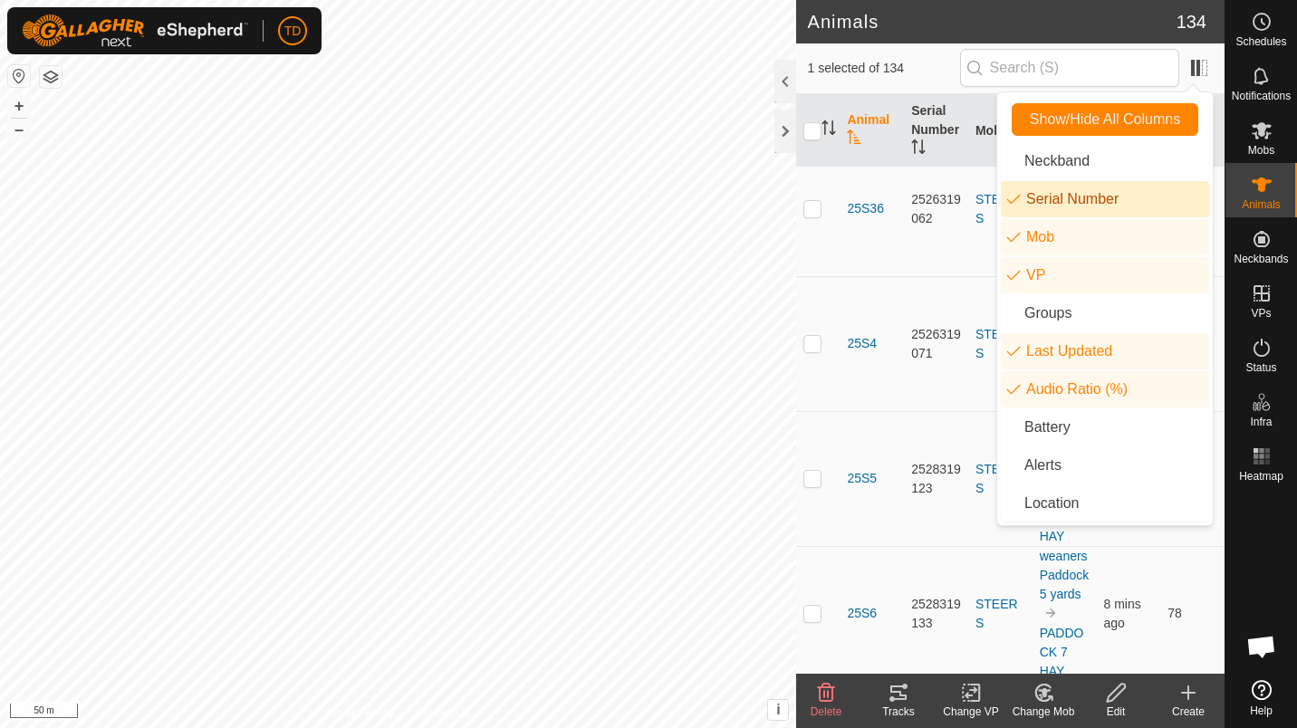
click at [1091, 206] on li "Serial Number" at bounding box center [1105, 199] width 208 height 36
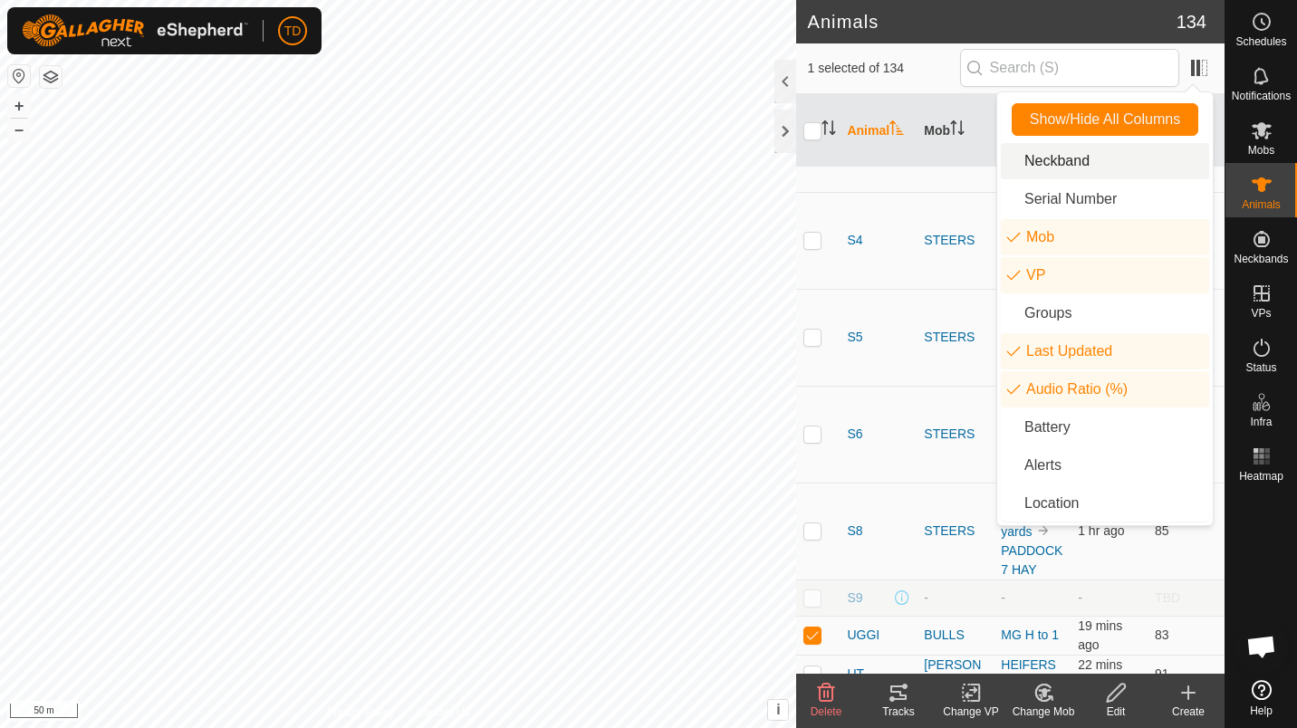
click at [1093, 175] on li "Neckband" at bounding box center [1105, 161] width 208 height 36
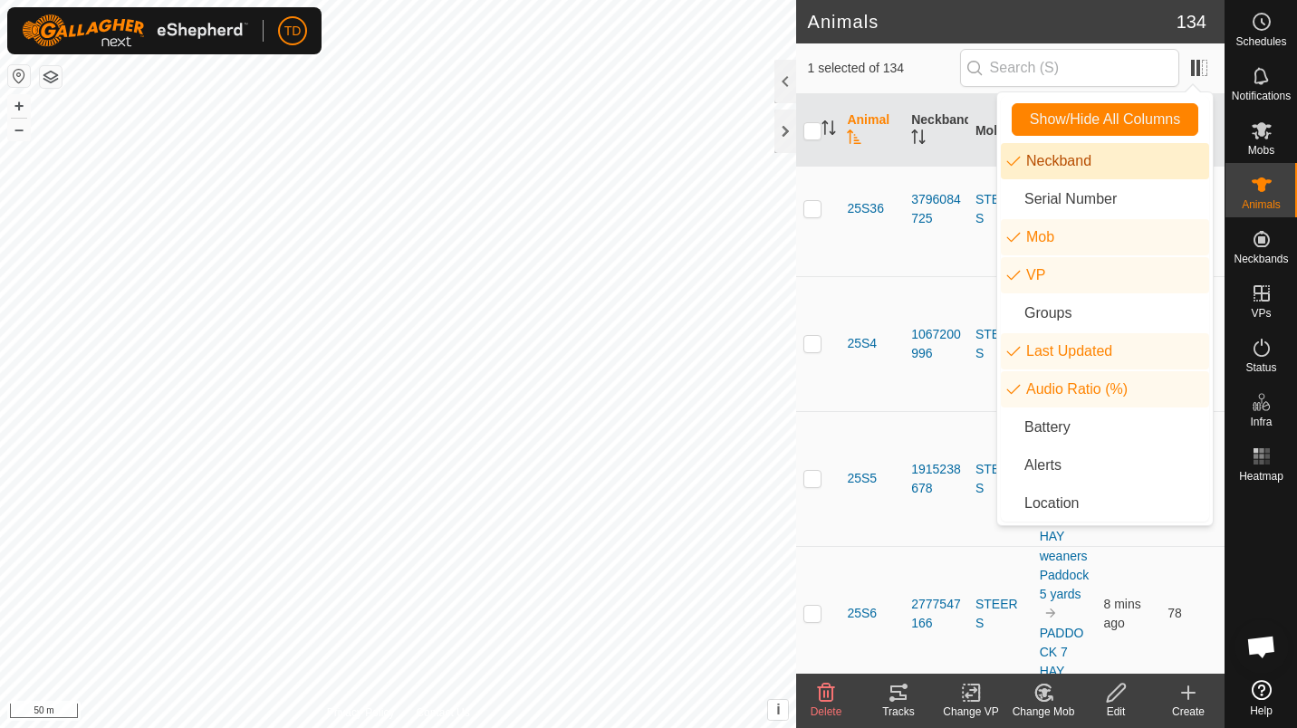
click at [1093, 175] on li "Neckband" at bounding box center [1105, 161] width 208 height 36
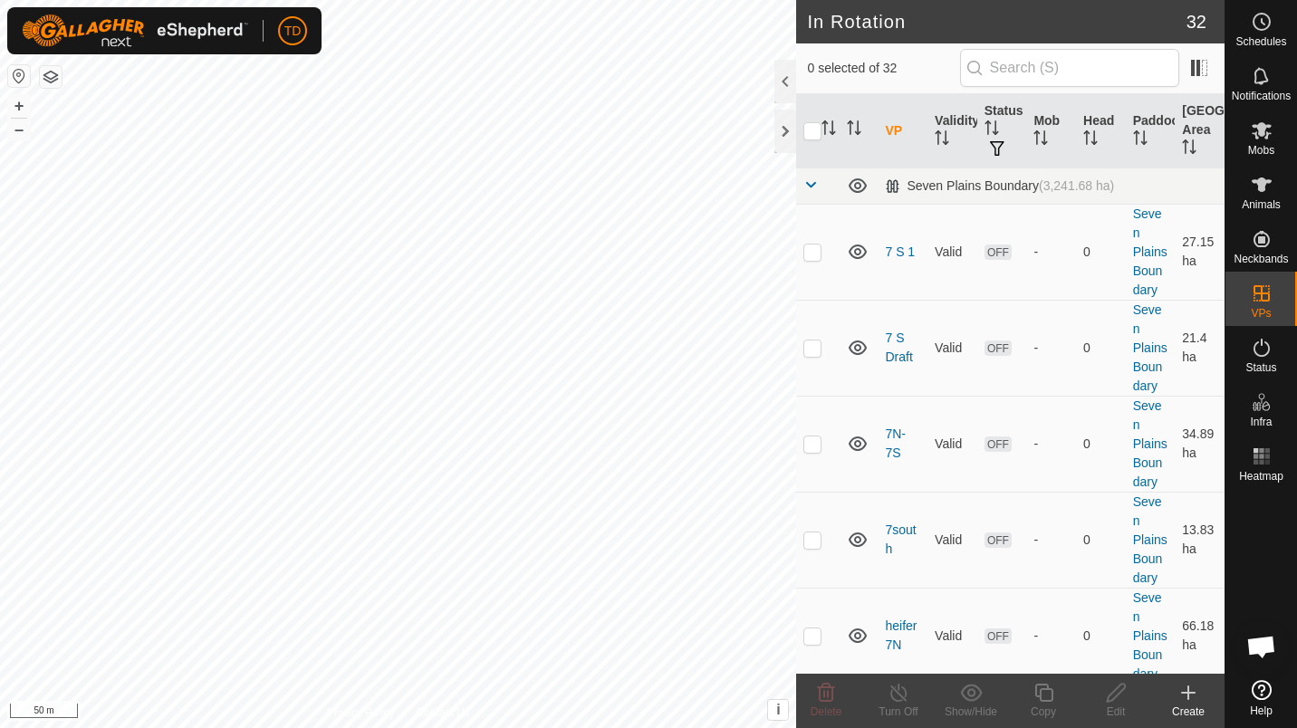
checkbox input "true"
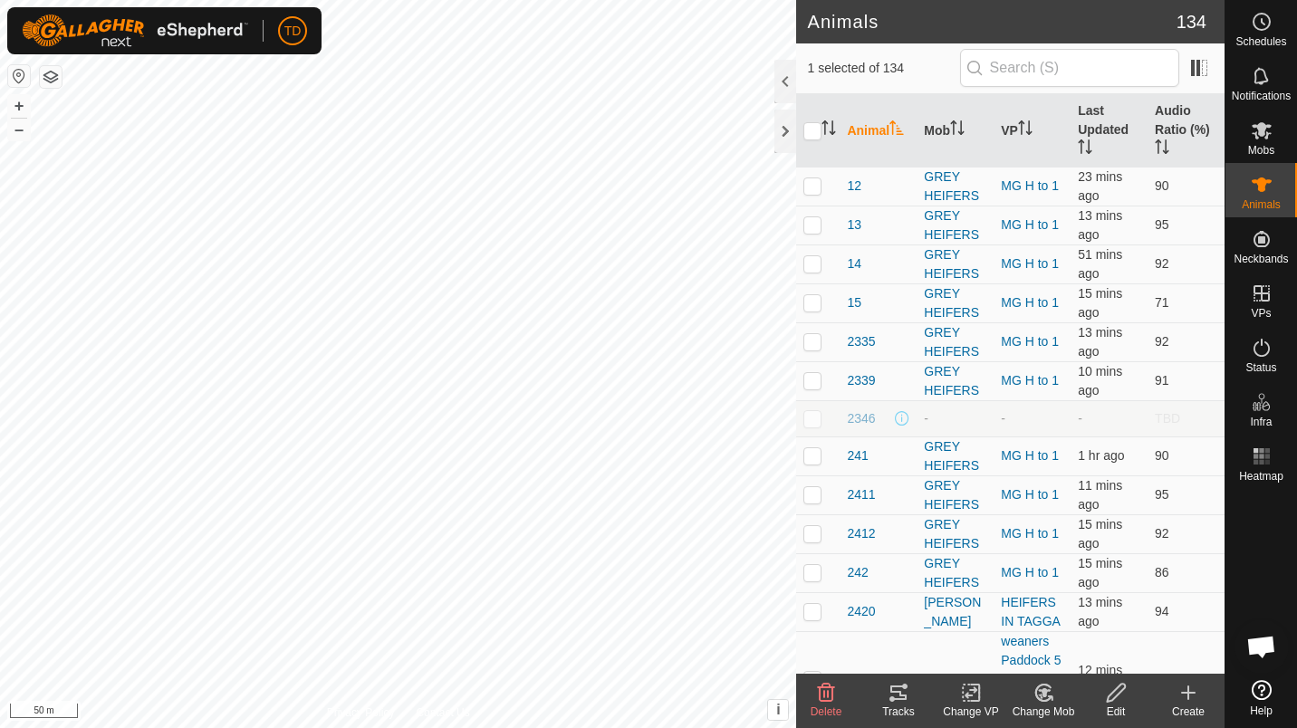
click at [904, 695] on icon at bounding box center [898, 692] width 16 height 14
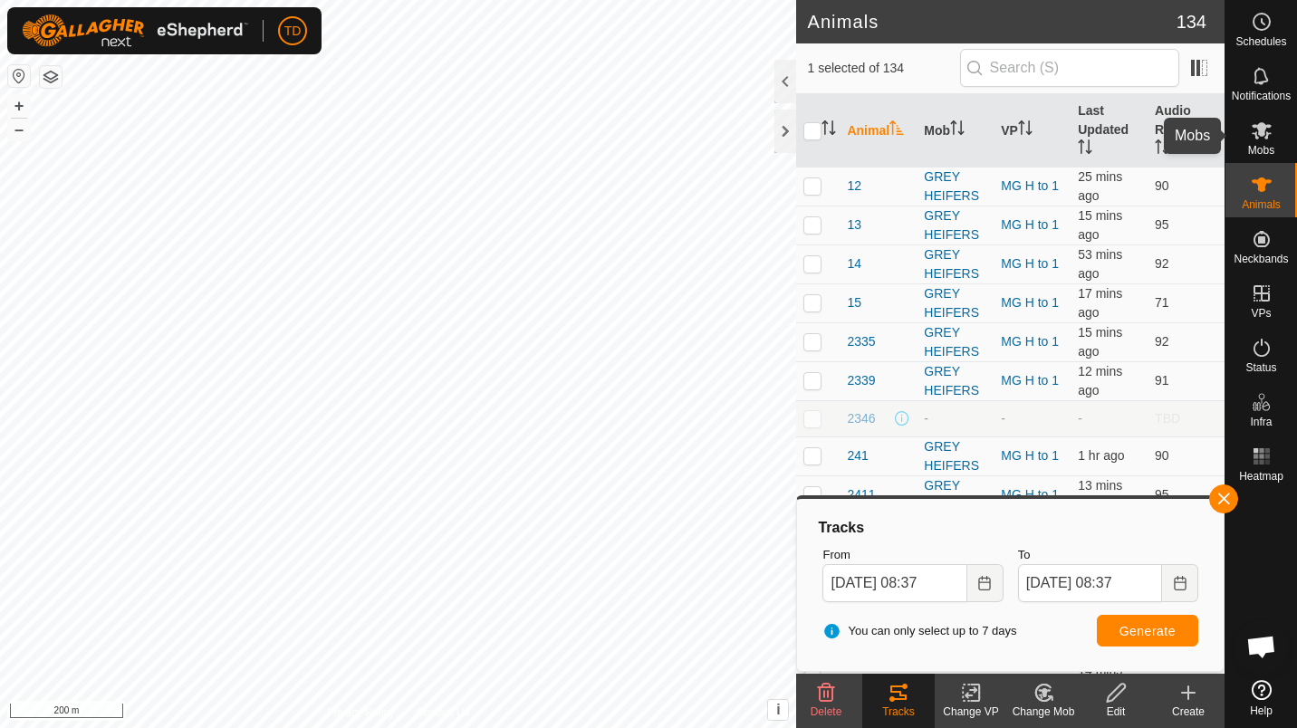
click at [1280, 153] on div "Mobs" at bounding box center [1261, 136] width 72 height 54
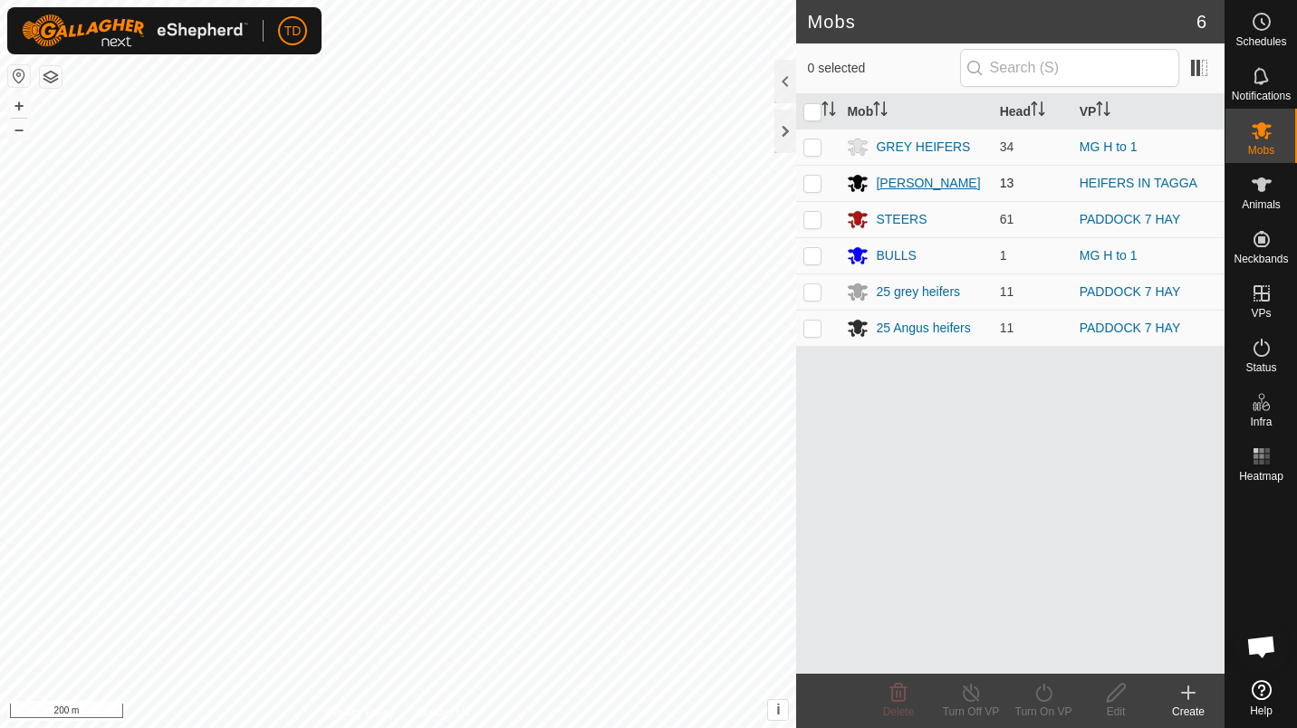
click at [874, 180] on div "[PERSON_NAME]" at bounding box center [916, 183] width 138 height 22
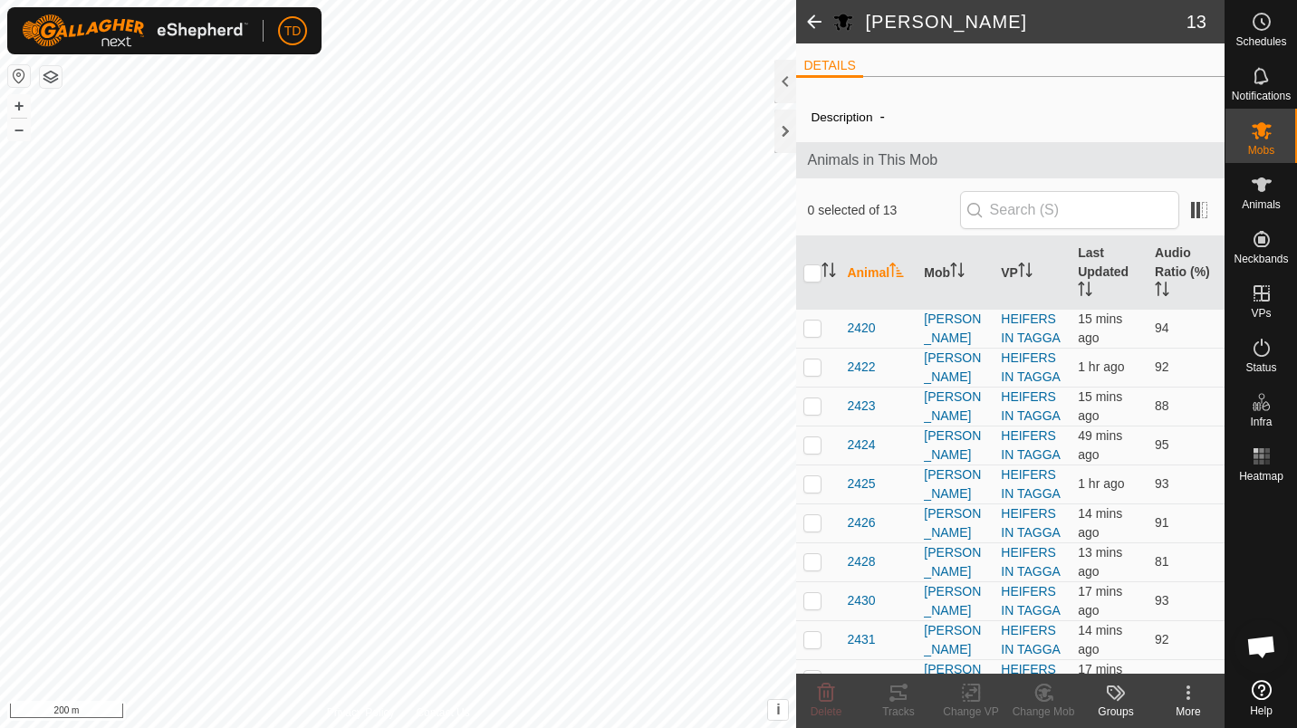
click at [819, 27] on span at bounding box center [814, 21] width 36 height 43
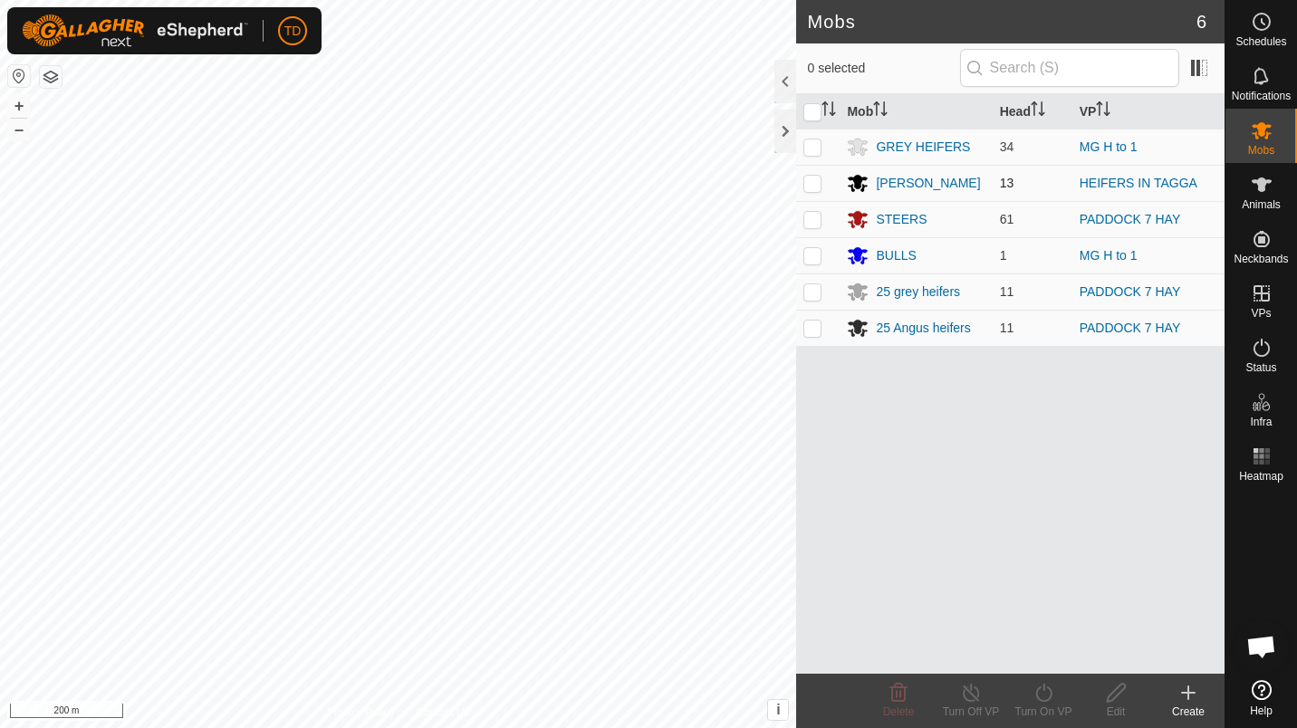
click at [811, 187] on p-checkbox at bounding box center [812, 183] width 18 height 14
checkbox input "true"
click at [1039, 676] on div "Turn On VP" at bounding box center [1043, 701] width 72 height 54
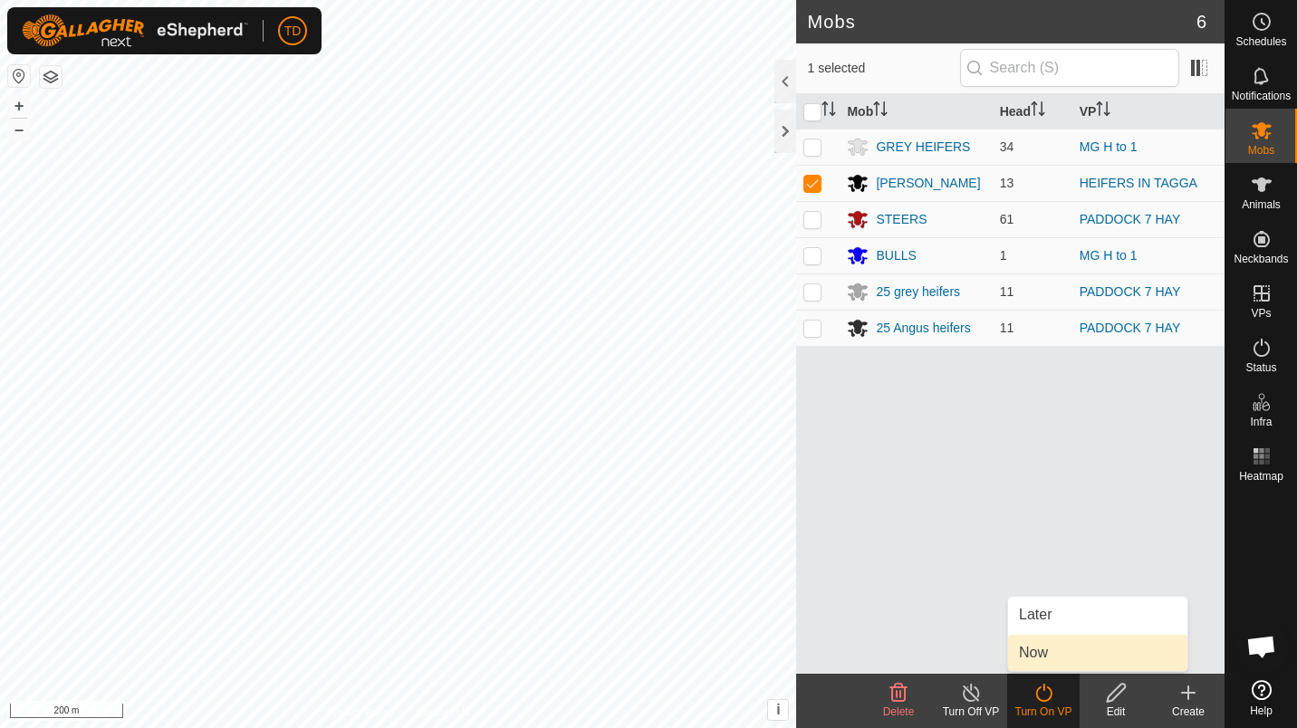
click at [1036, 660] on link "Now" at bounding box center [1097, 653] width 179 height 36
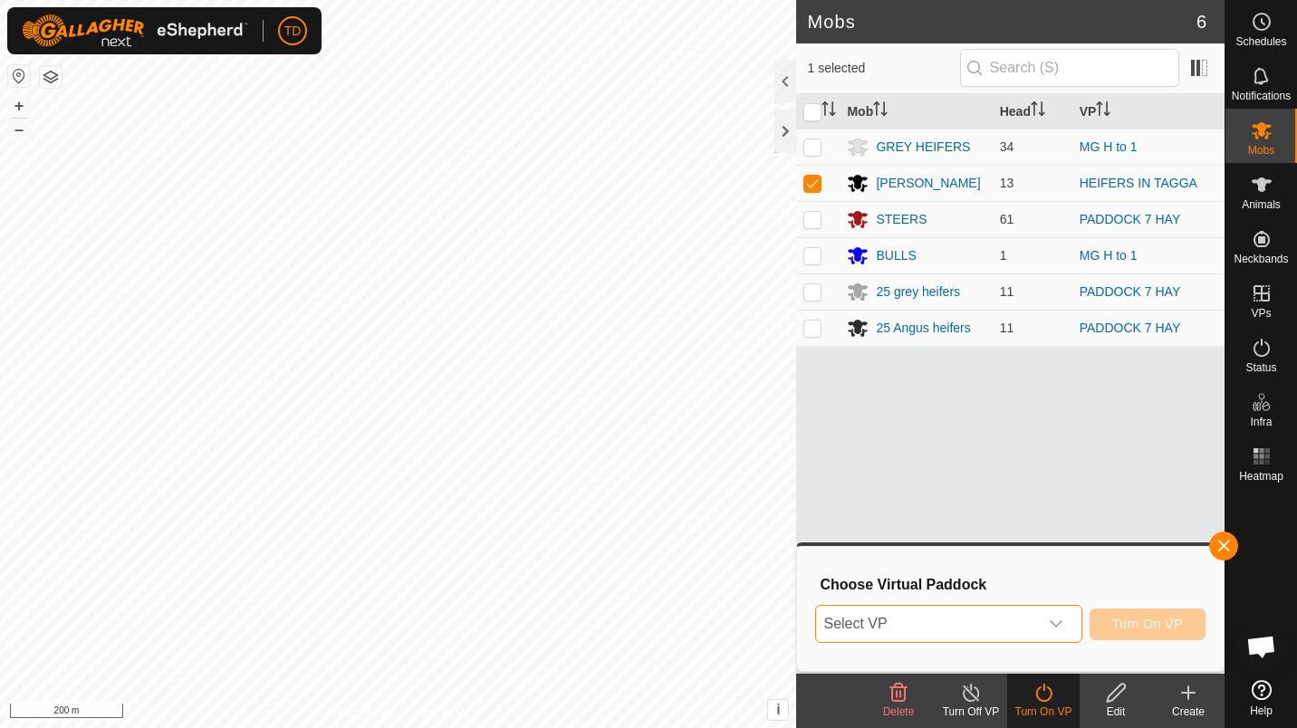
click at [1001, 631] on span "Select VP" at bounding box center [926, 624] width 221 height 36
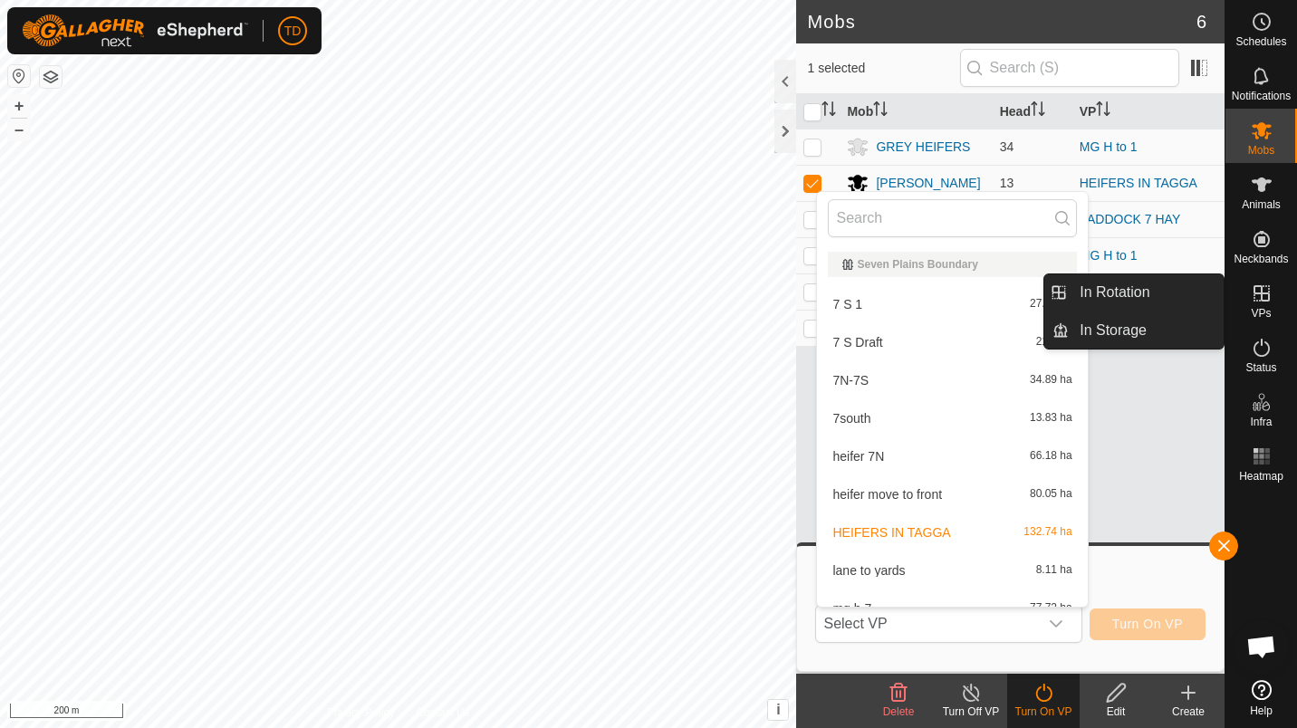
click at [1259, 303] on icon at bounding box center [1261, 294] width 22 height 22
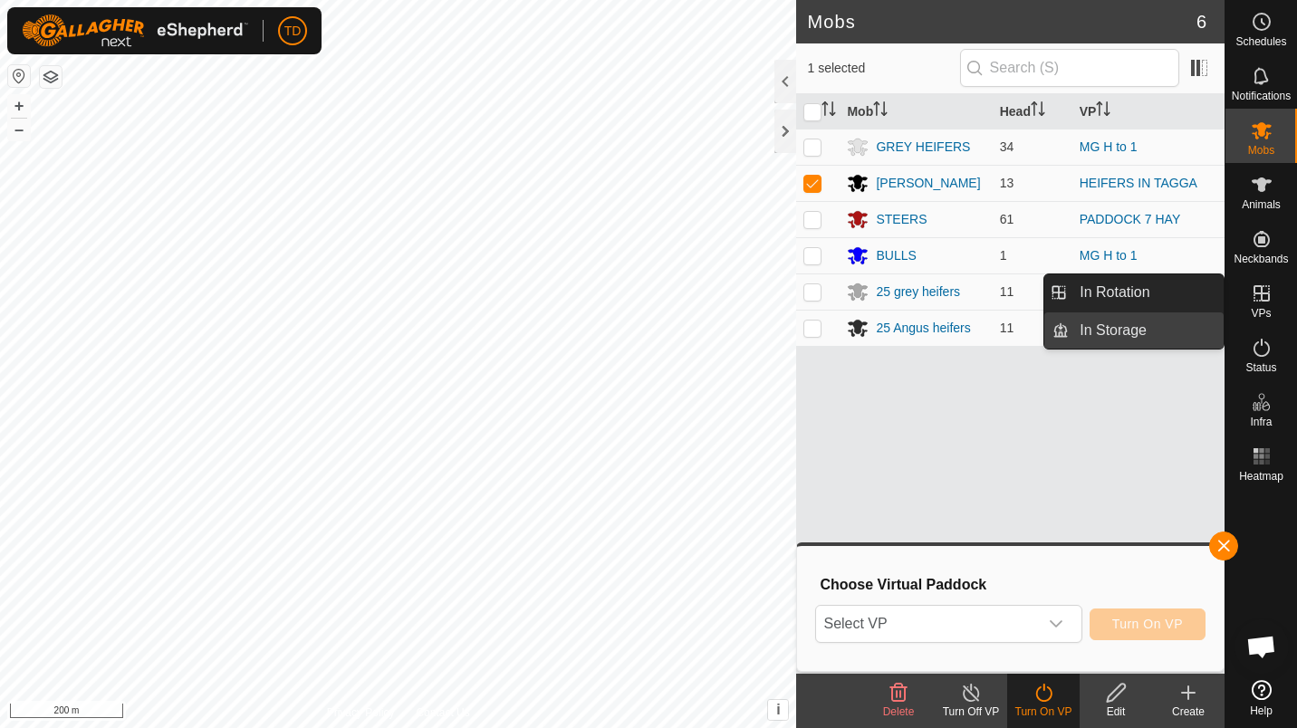
click at [1169, 337] on link "In Storage" at bounding box center [1145, 330] width 155 height 36
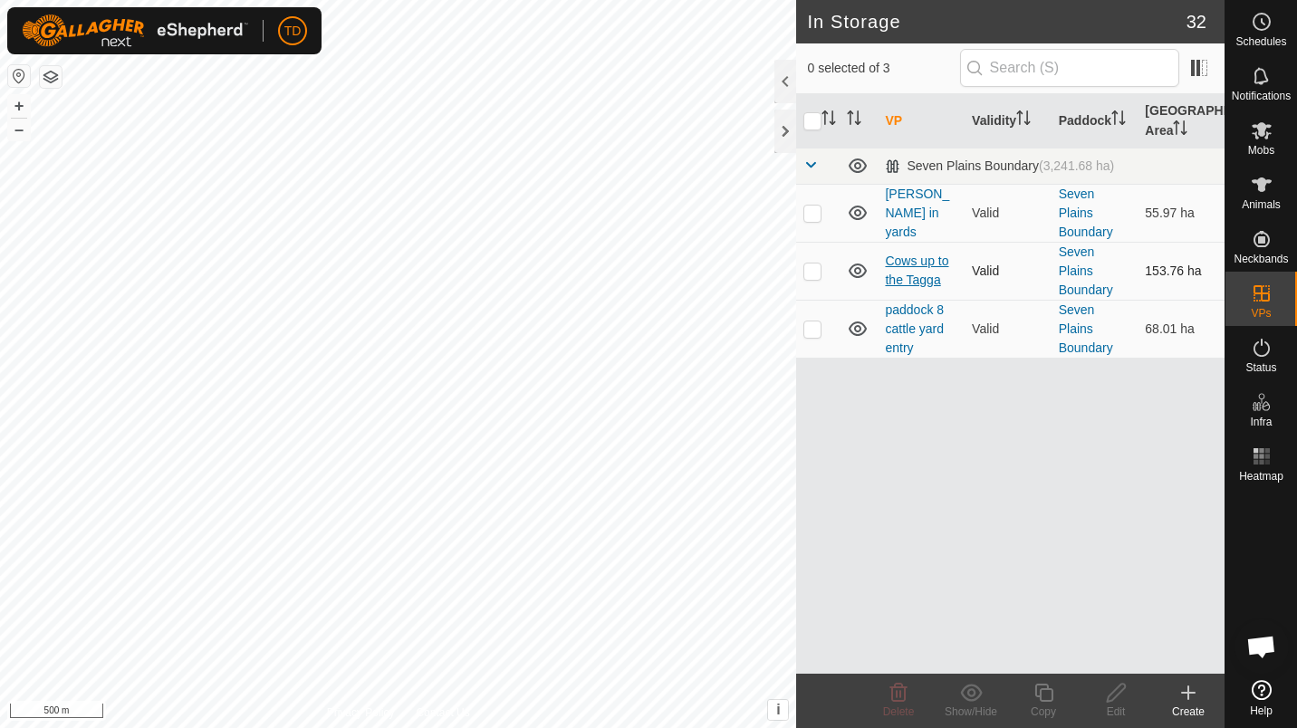
click at [910, 258] on link "Cows up to the Tagga" at bounding box center [916, 271] width 63 height 34
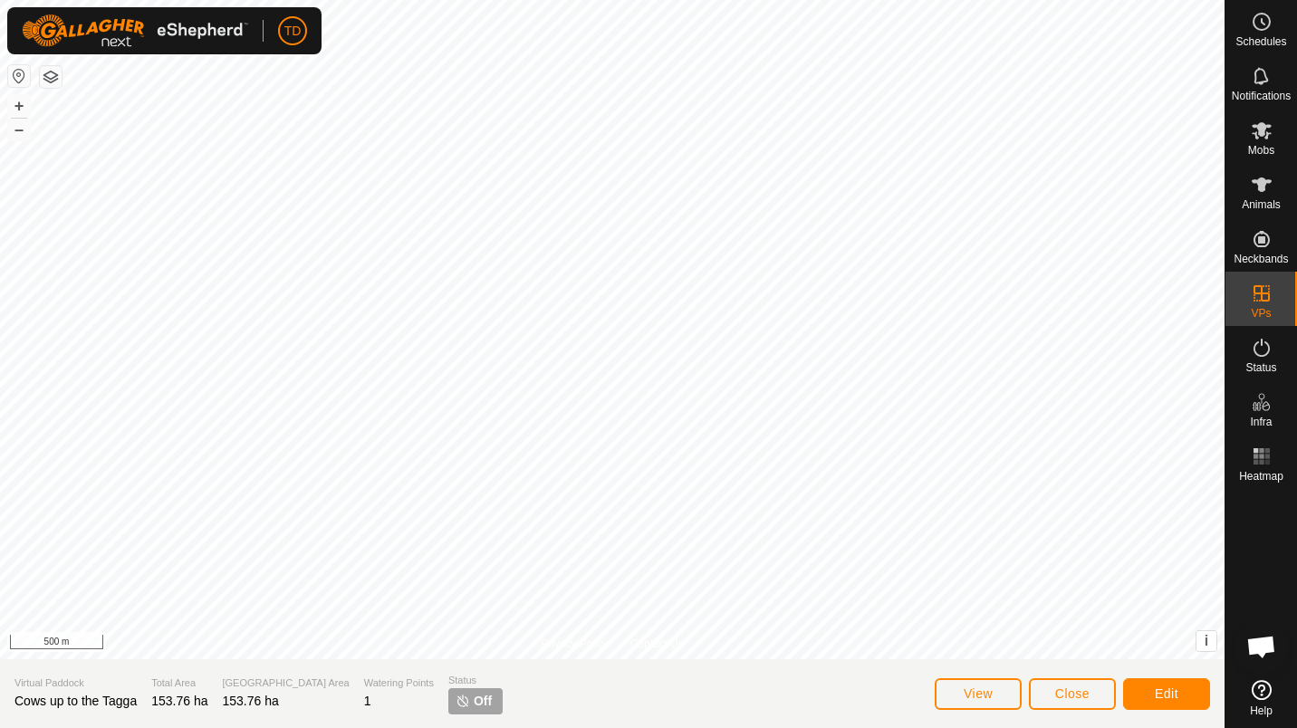
click at [448, 700] on p-tag "Off" at bounding box center [475, 701] width 54 height 26
click at [1177, 697] on span "Edit" at bounding box center [1166, 693] width 24 height 14
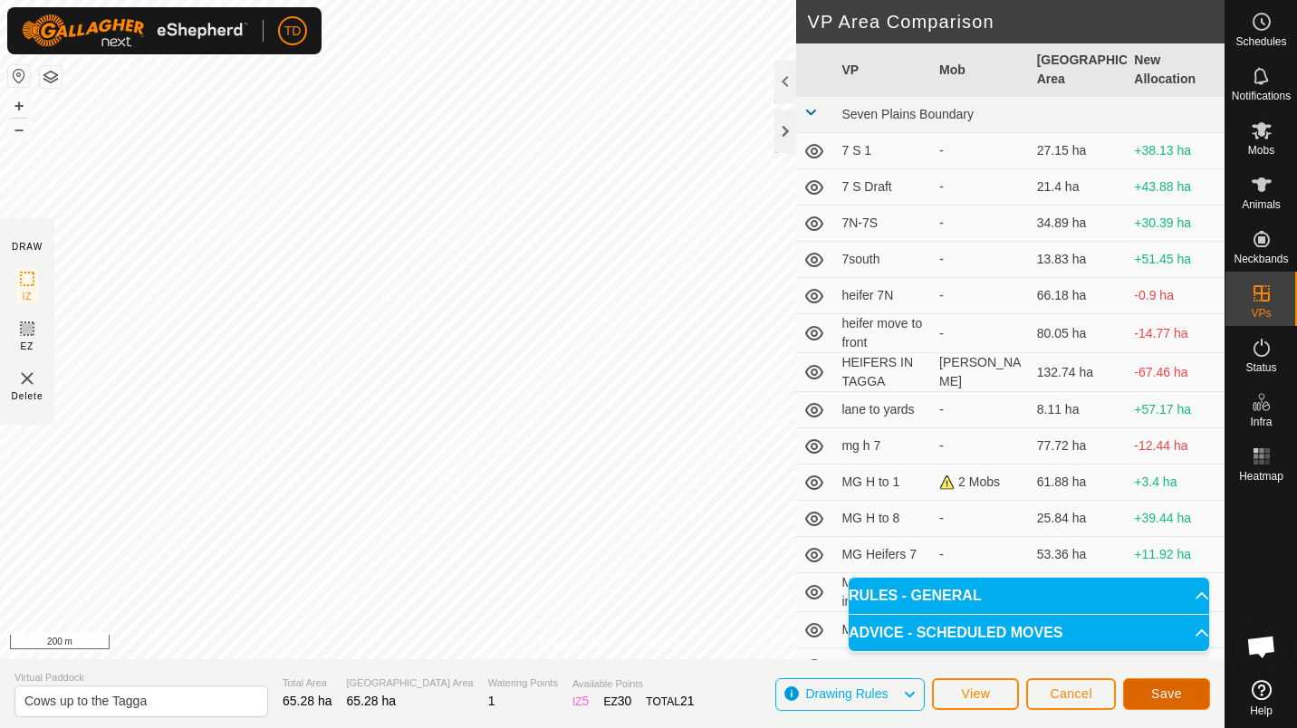
click at [1154, 685] on button "Save" at bounding box center [1166, 694] width 87 height 32
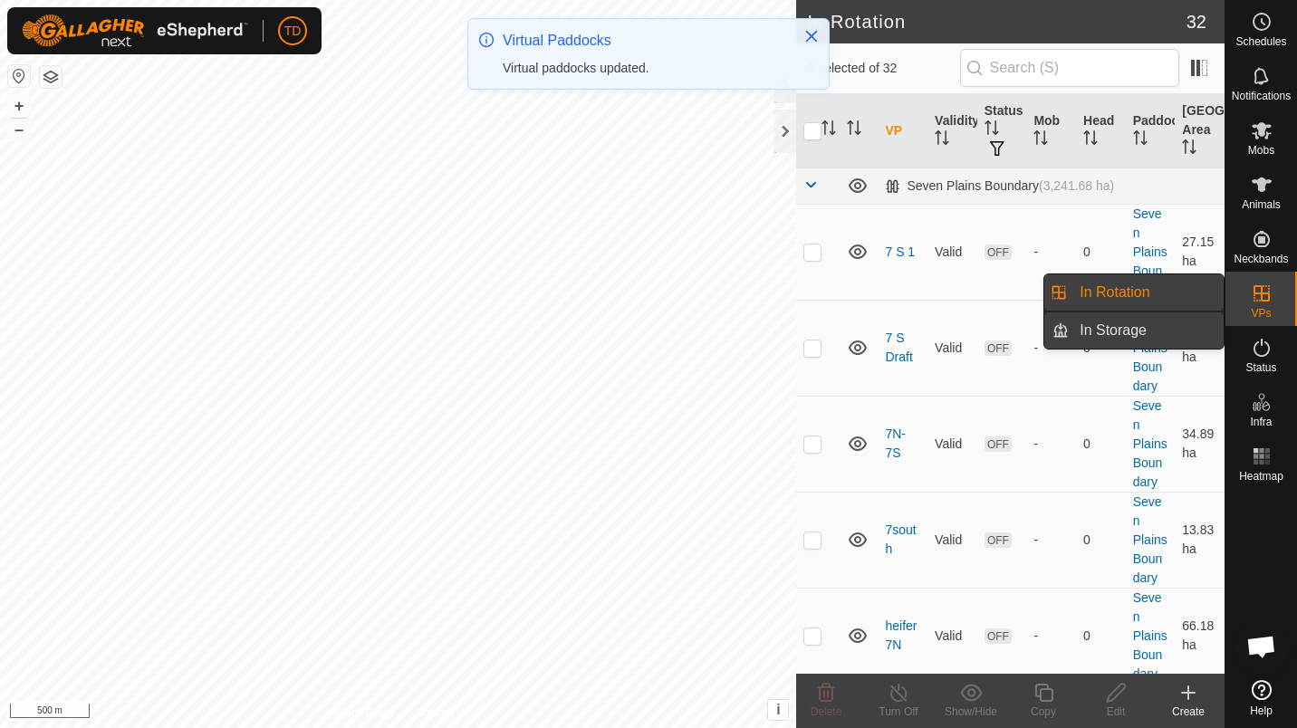
click at [1172, 321] on link "In Storage" at bounding box center [1145, 330] width 155 height 36
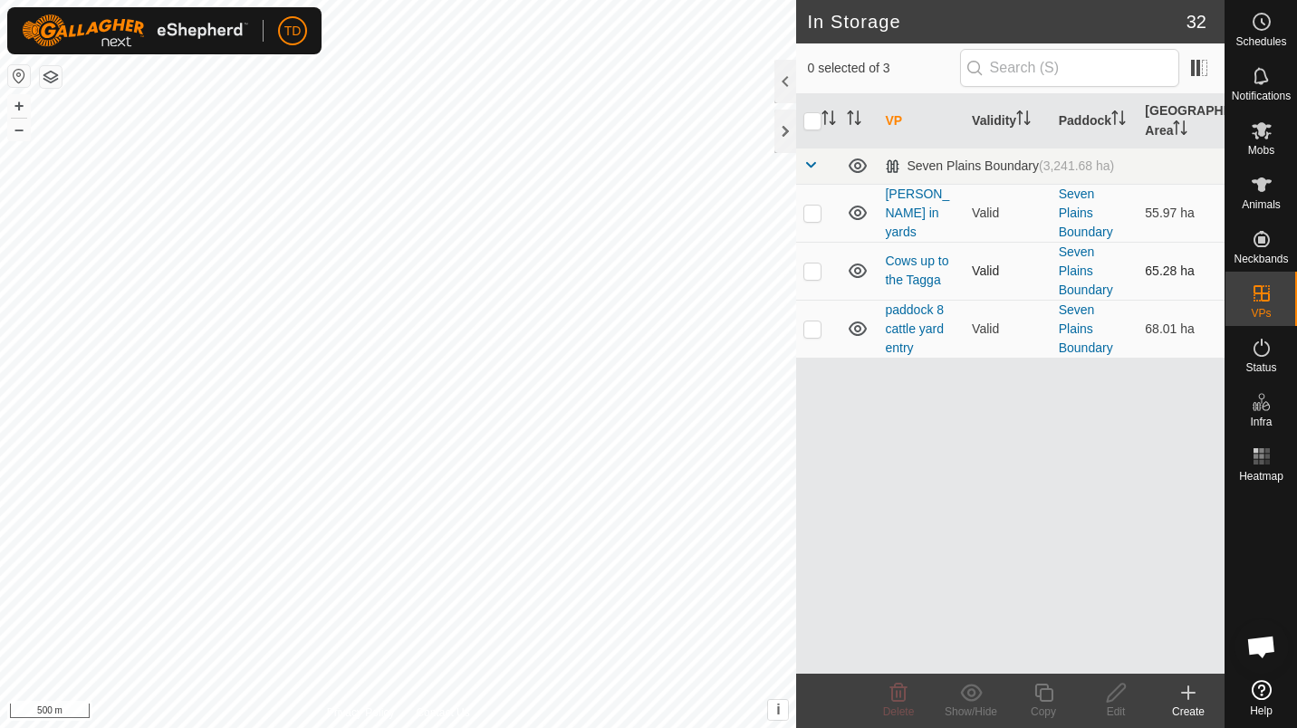
click at [857, 260] on icon at bounding box center [858, 271] width 22 height 22
click at [814, 266] on p-checkbox at bounding box center [812, 270] width 18 height 14
click at [970, 689] on icon at bounding box center [971, 692] width 22 height 17
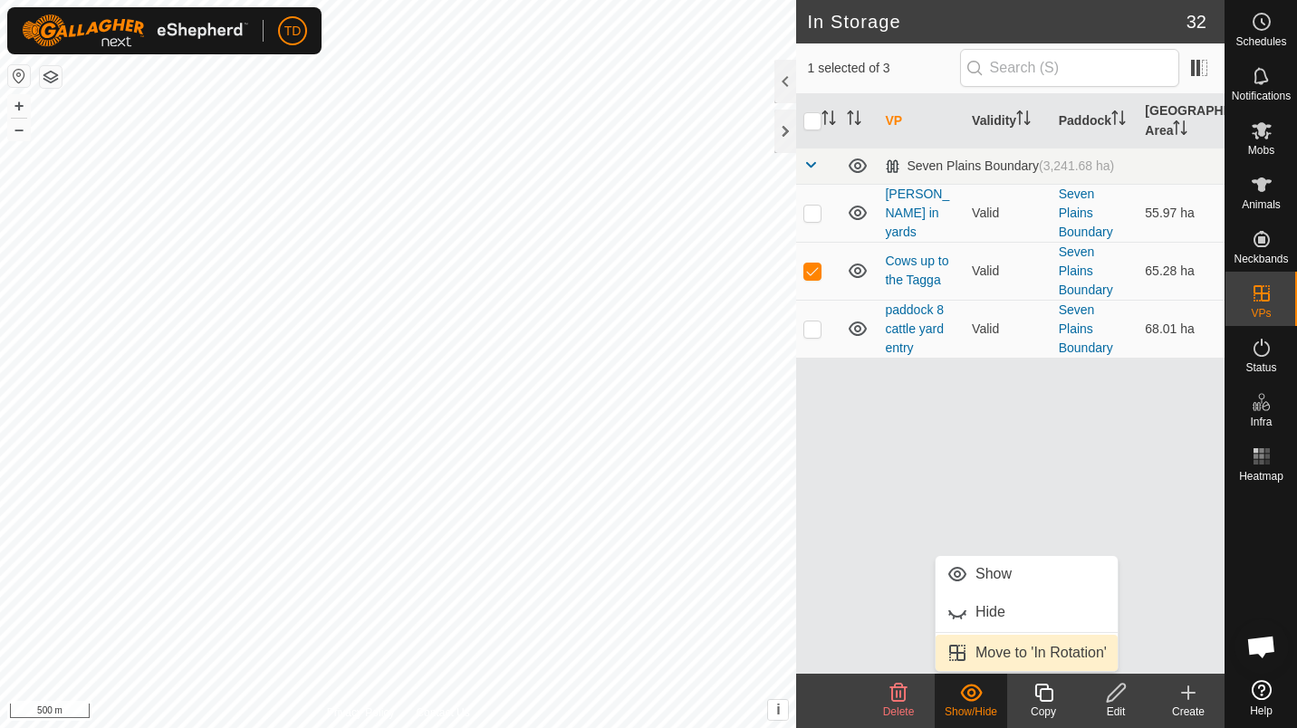
click at [1020, 643] on link "Move to 'In Rotation'" at bounding box center [1026, 653] width 182 height 36
checkbox input "false"
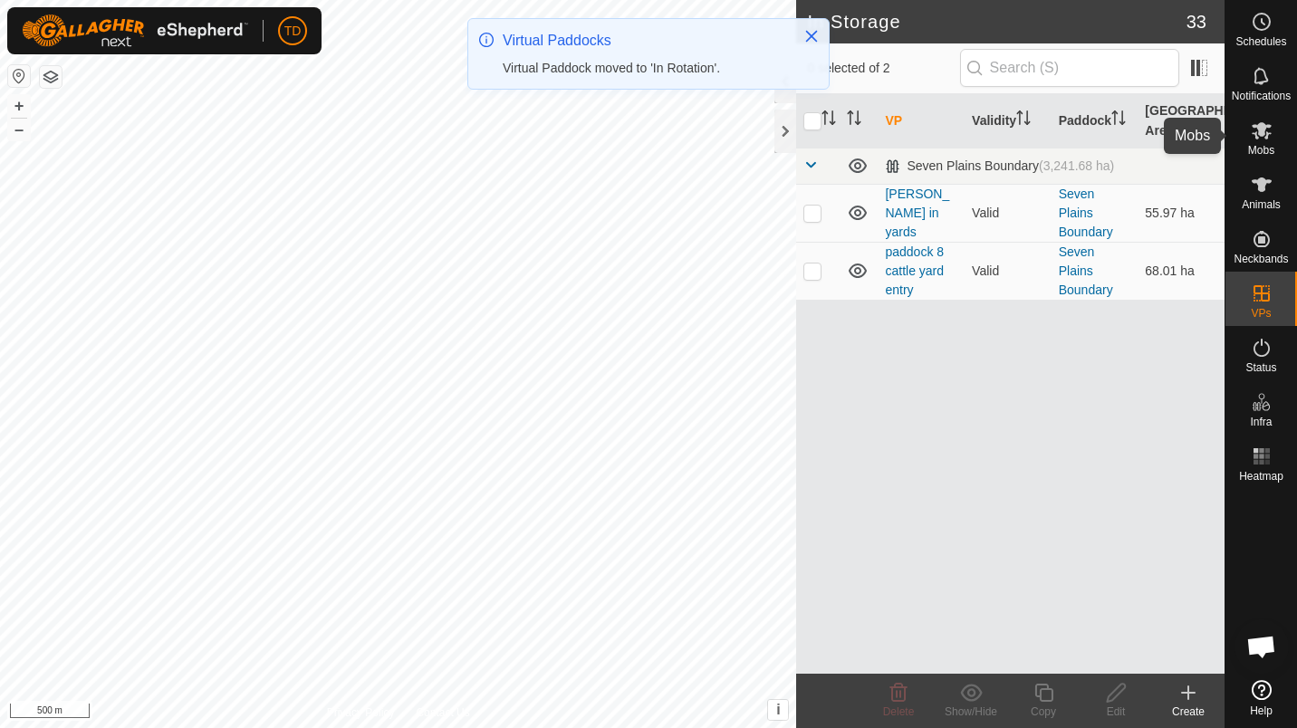
click at [1236, 129] on div "Mobs" at bounding box center [1261, 136] width 72 height 54
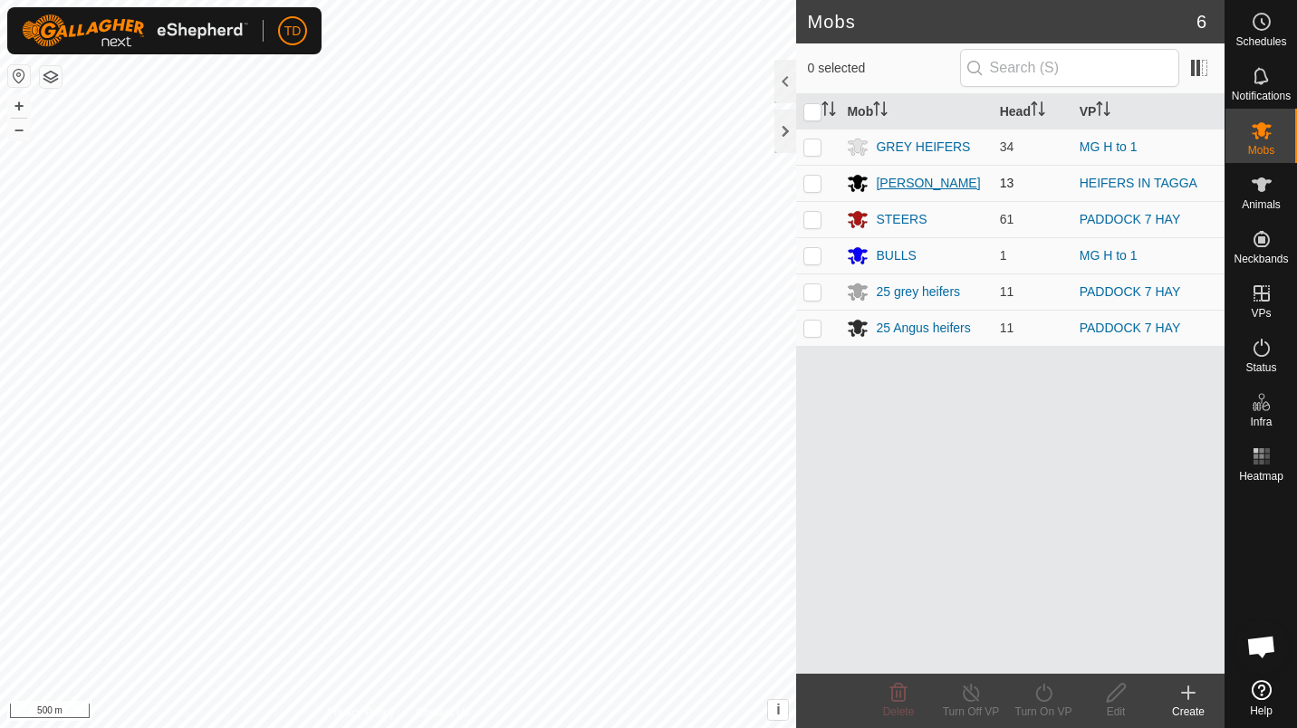
click at [962, 174] on div "[PERSON_NAME]" at bounding box center [928, 183] width 104 height 19
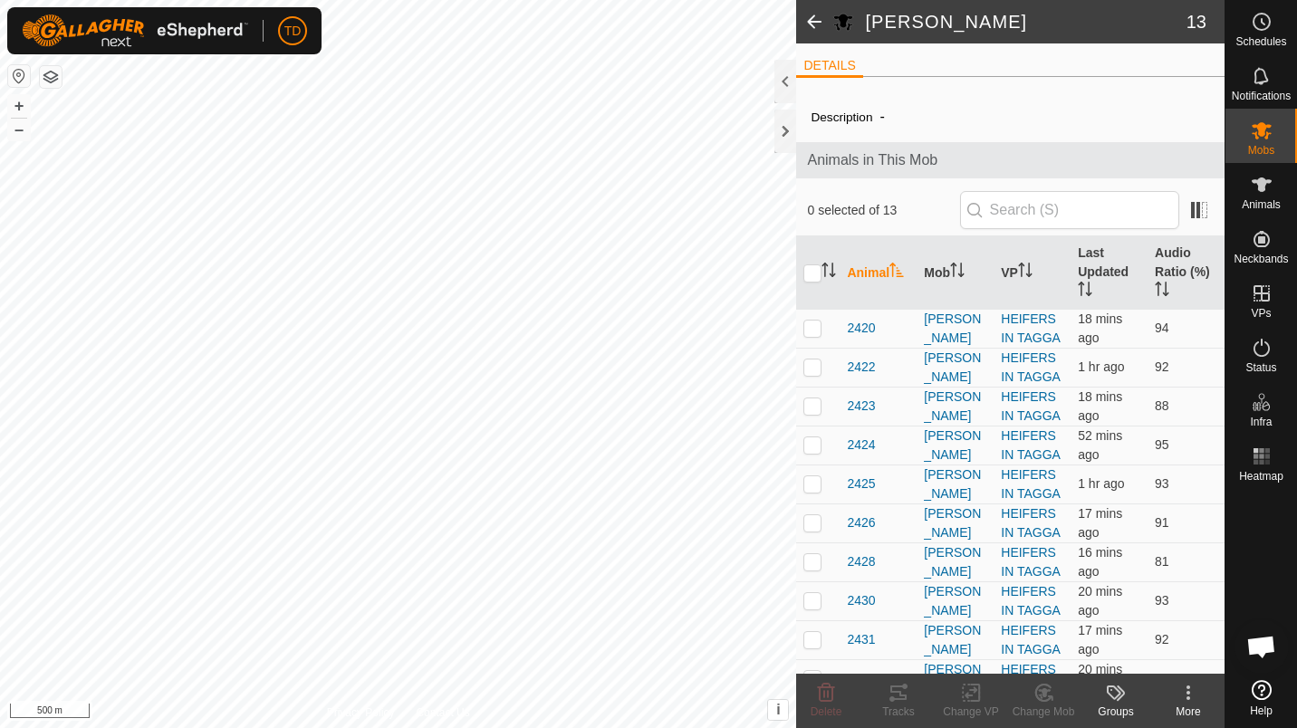
click at [1185, 695] on icon at bounding box center [1188, 693] width 22 height 22
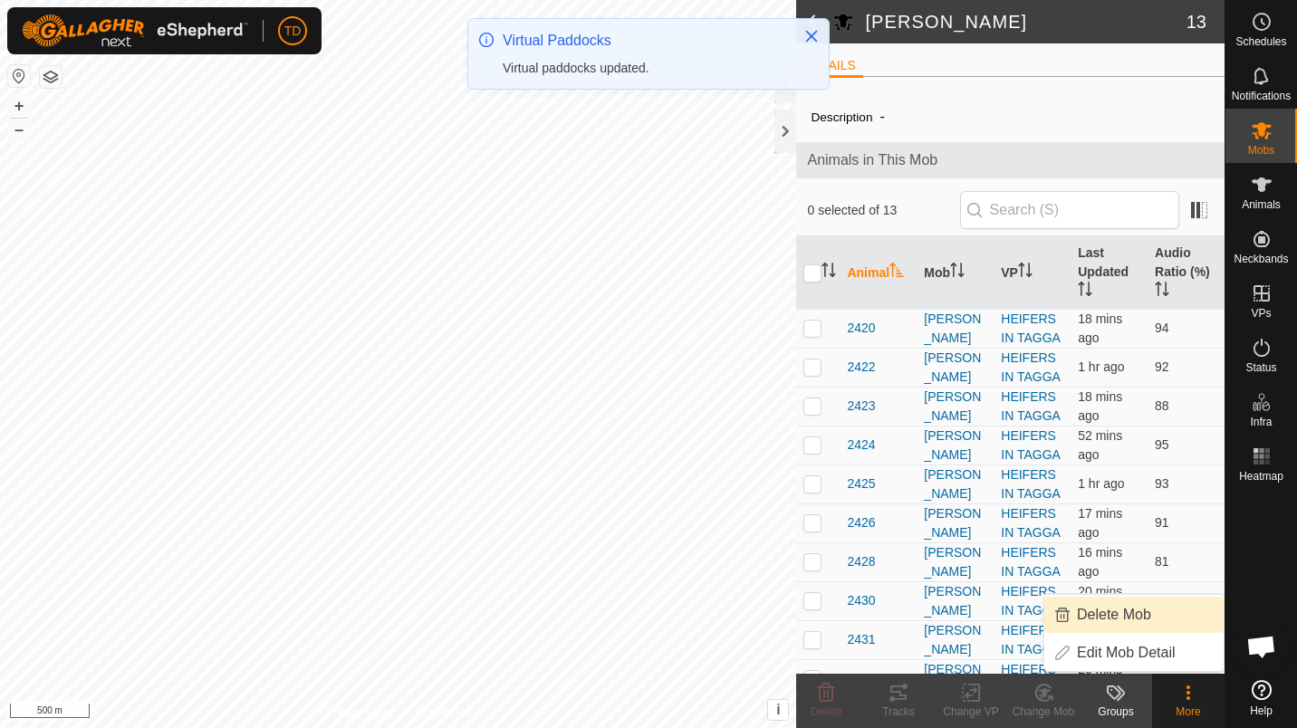
click at [928, 136] on div "Description - Animals in This Mob 0 selected of 13 Animal Mob VP Last Updated A…" at bounding box center [1010, 453] width 428 height 724
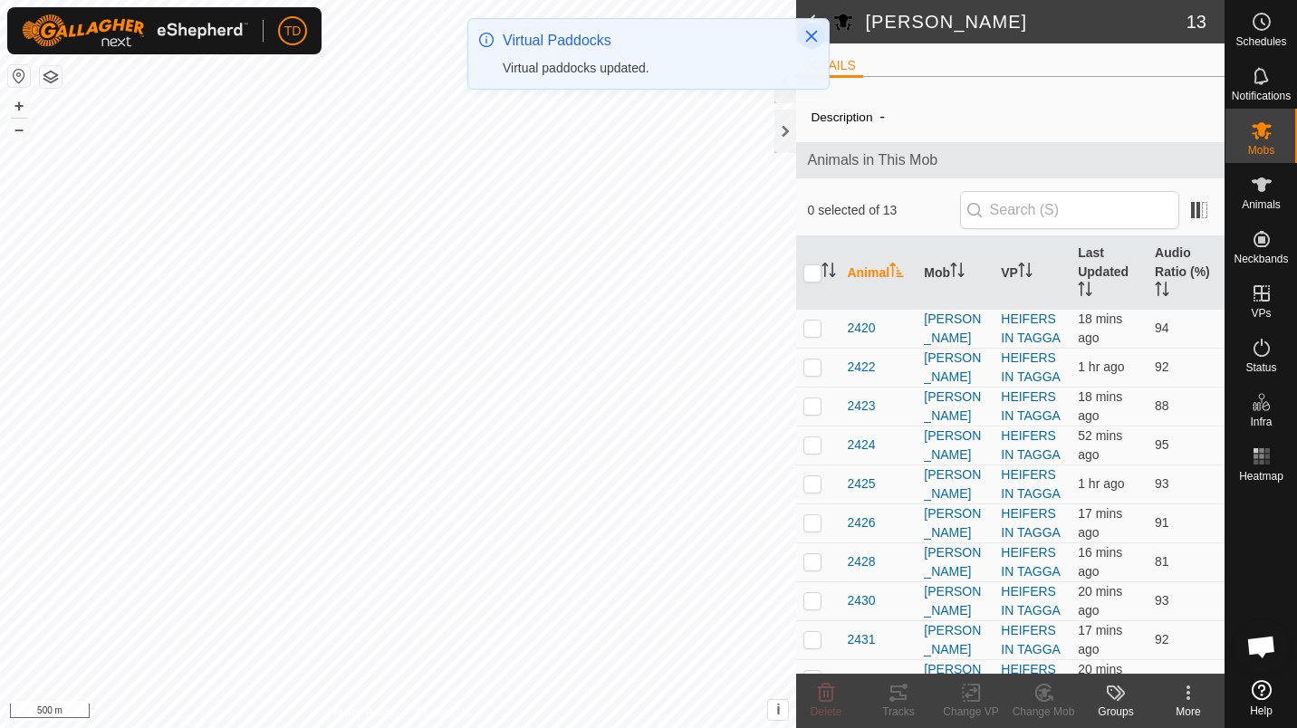
click at [816, 24] on button "Close" at bounding box center [811, 36] width 25 height 25
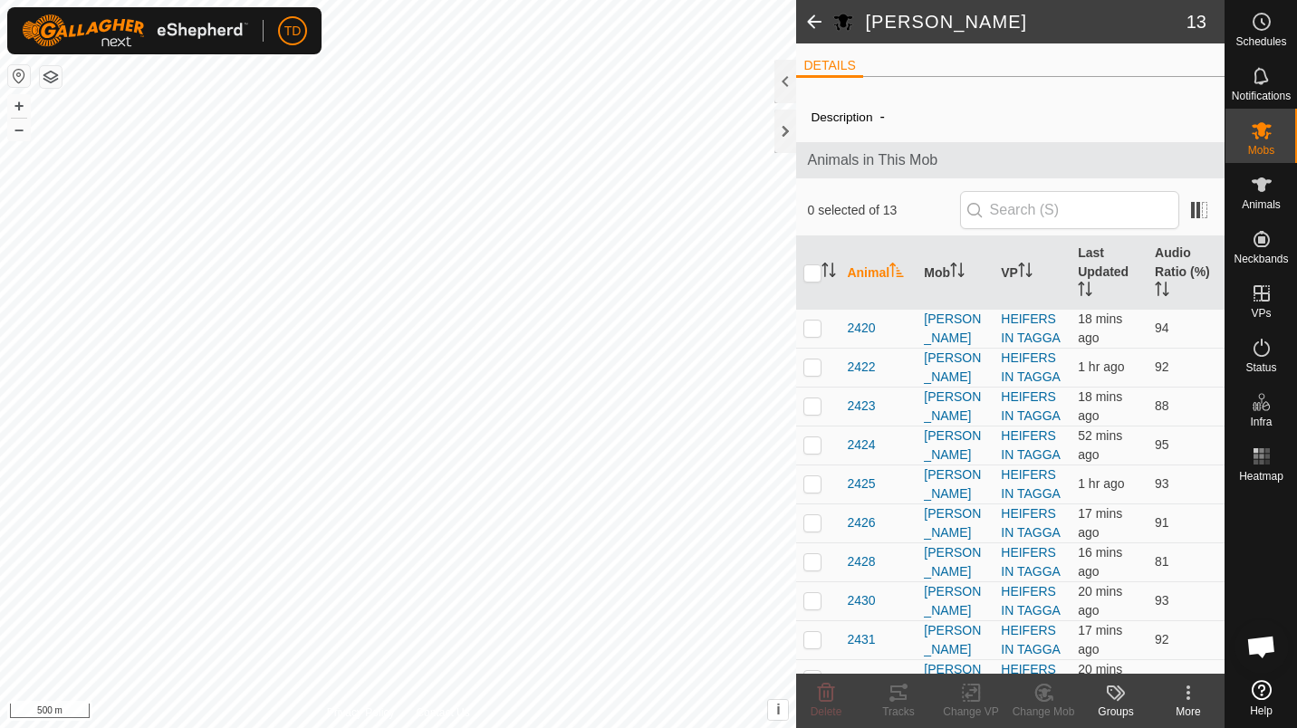
click at [816, 24] on span at bounding box center [814, 21] width 36 height 43
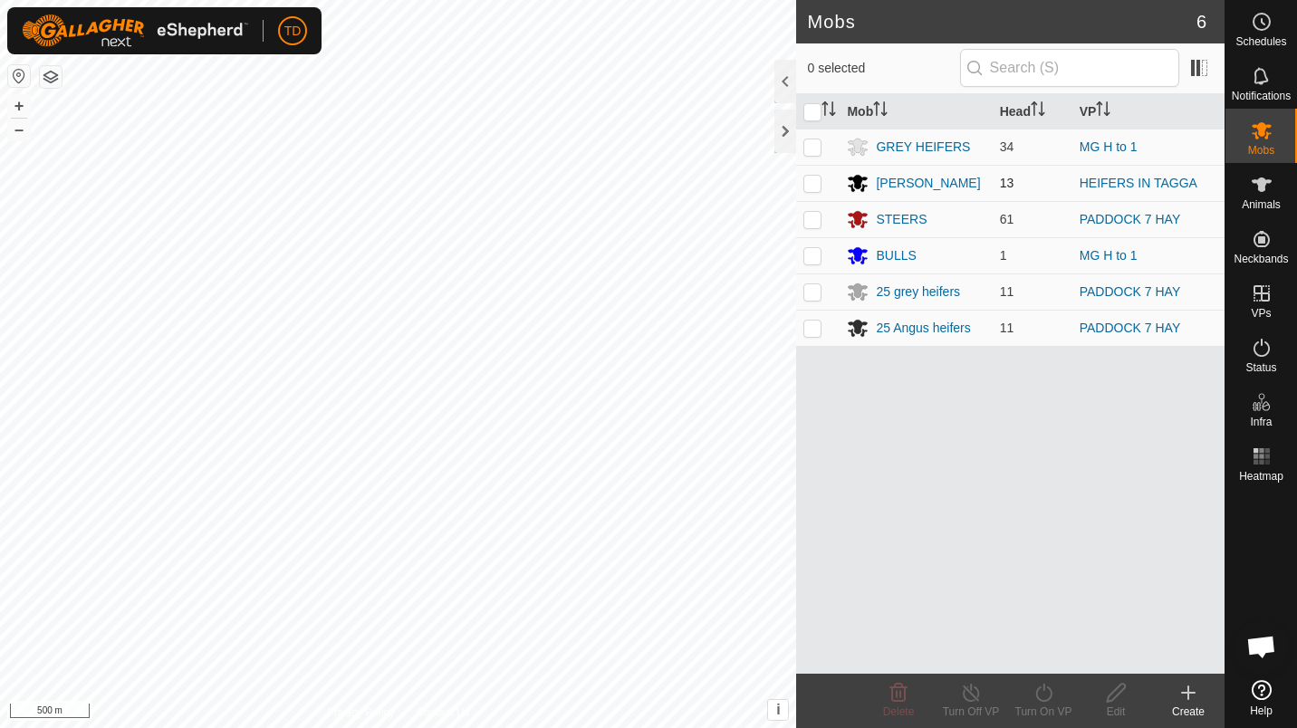
click at [812, 178] on p-checkbox at bounding box center [812, 183] width 18 height 14
checkbox input "true"
click at [1043, 688] on icon at bounding box center [1043, 693] width 16 height 18
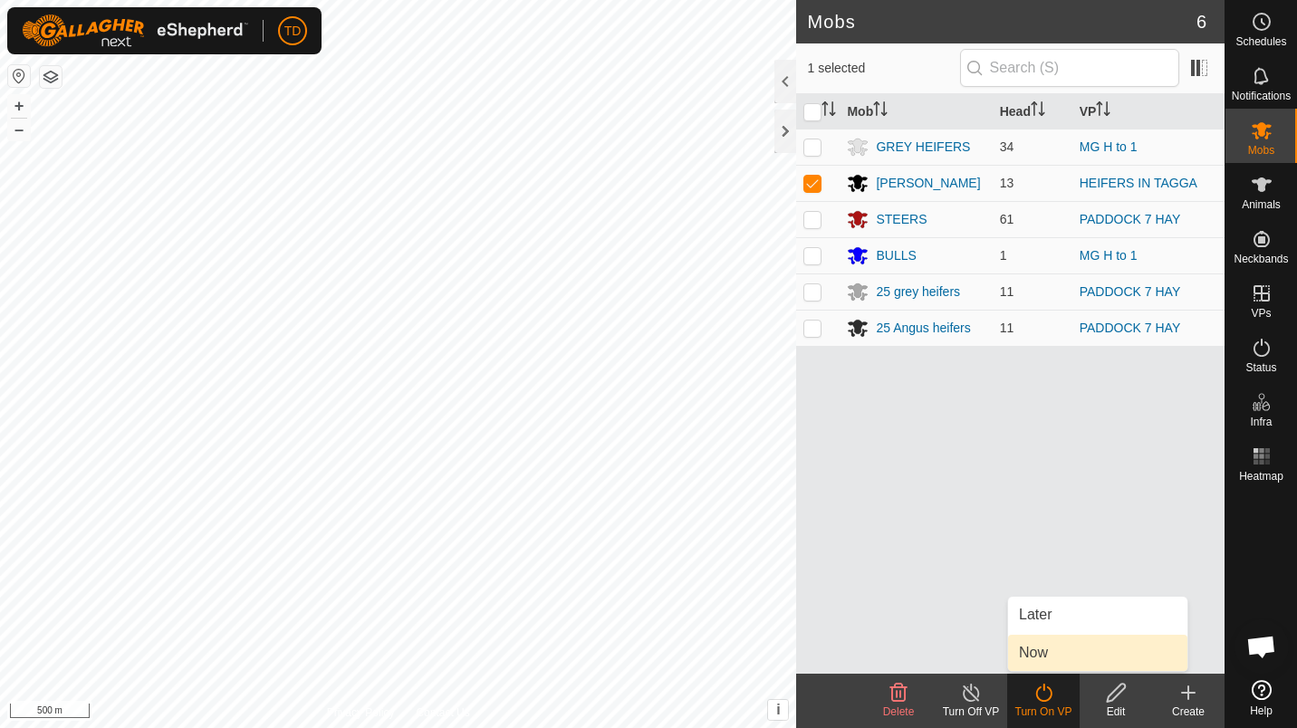
click at [1057, 654] on link "Now" at bounding box center [1097, 653] width 179 height 36
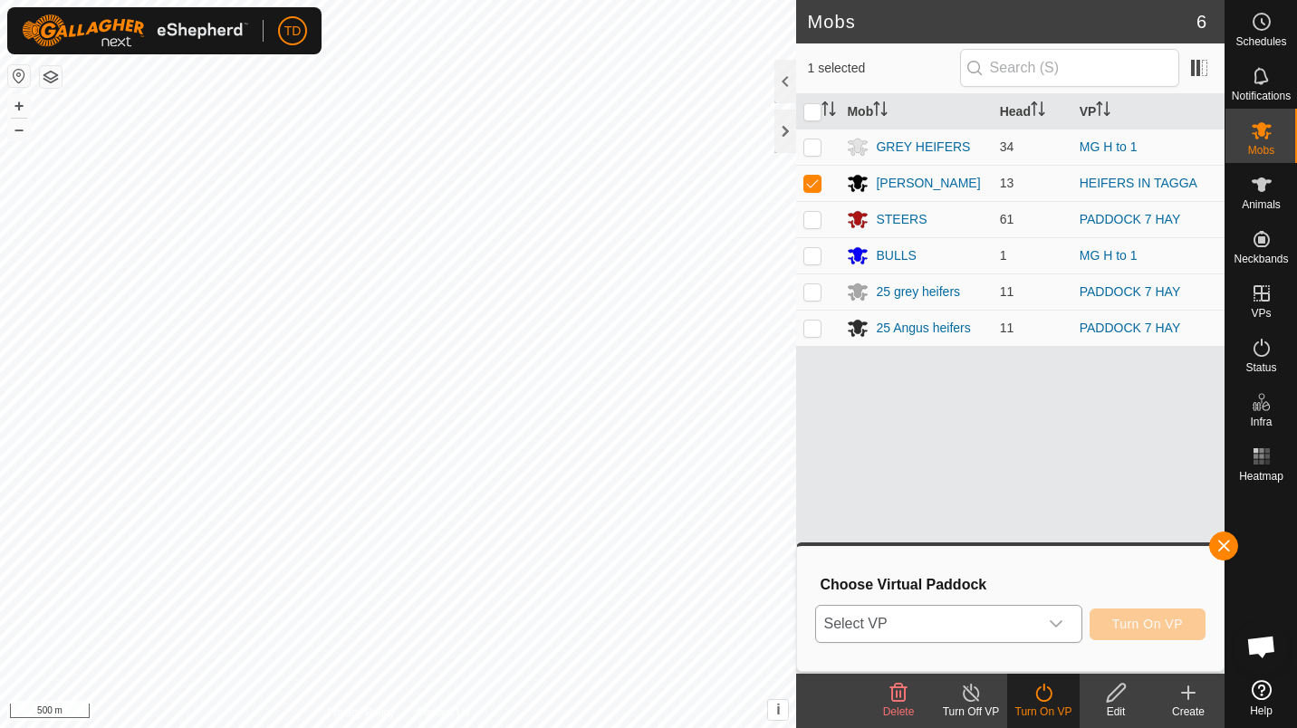
click at [933, 619] on span "Select VP" at bounding box center [926, 624] width 221 height 36
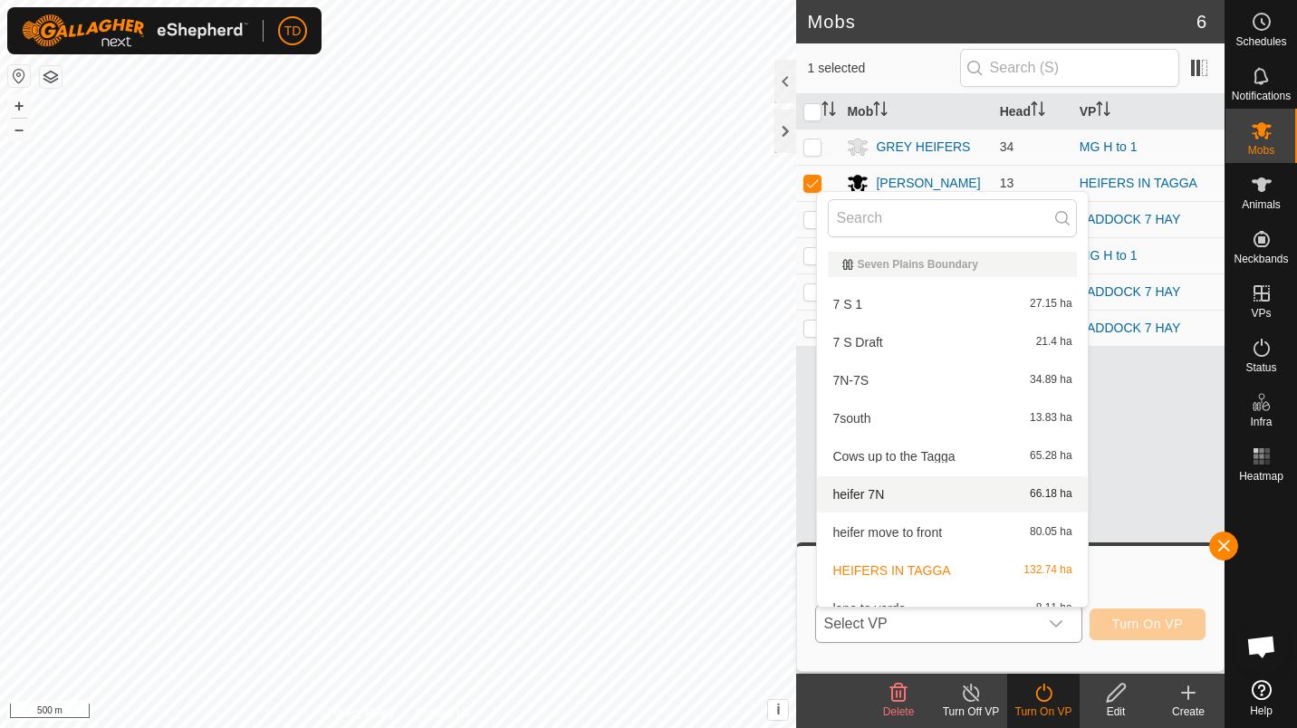
scroll to position [20, 0]
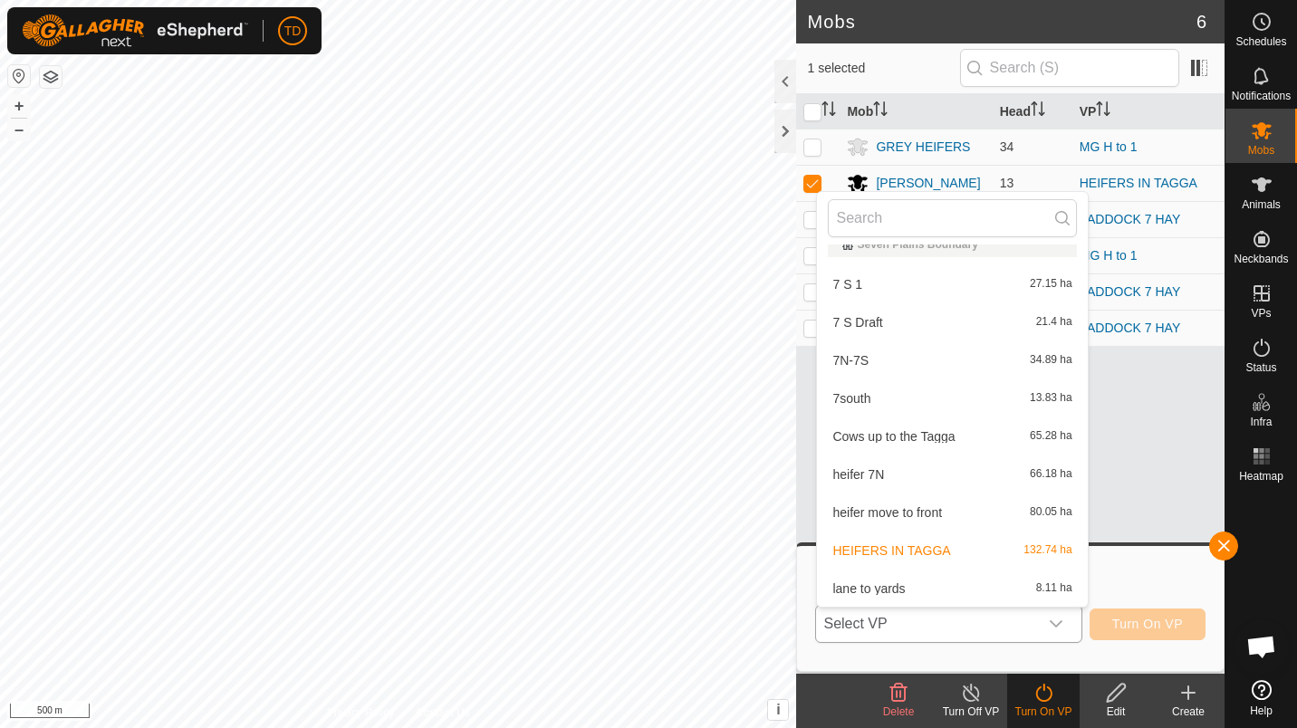
click at [941, 437] on li "Cows up to the Tagga 65.28 ha" at bounding box center [952, 436] width 270 height 36
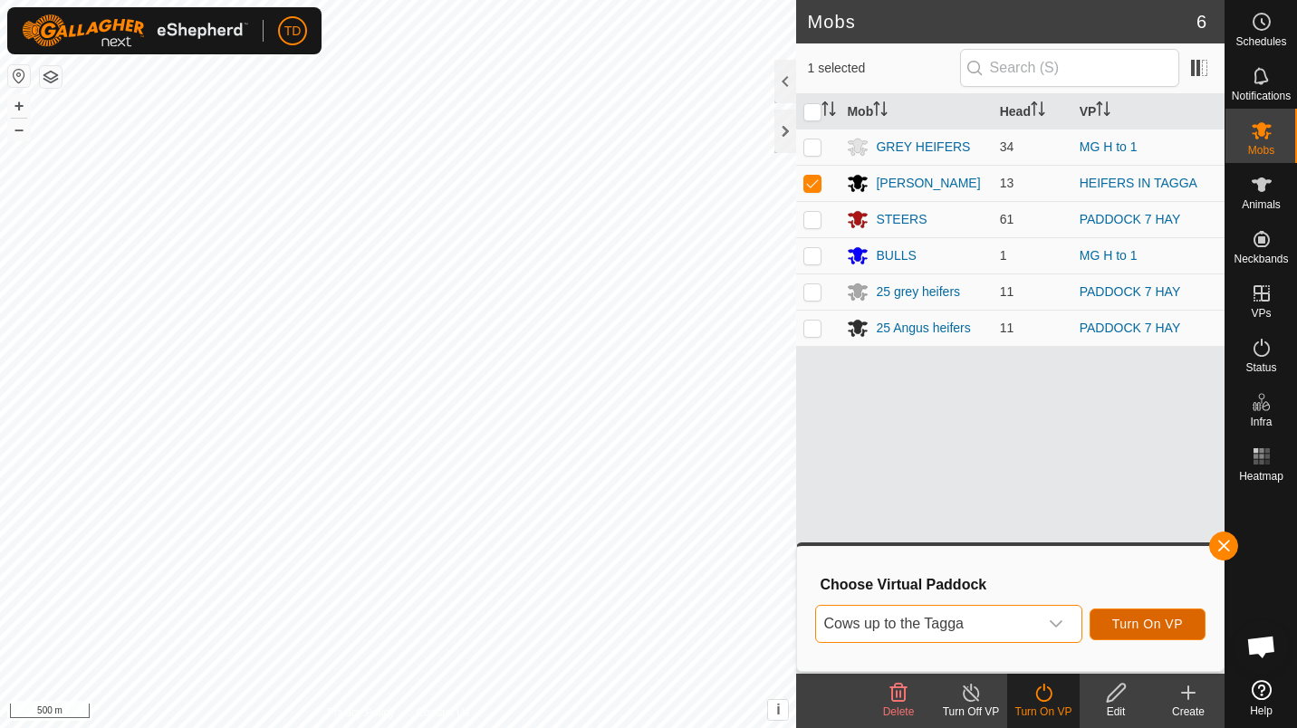
click at [1156, 625] on span "Turn On VP" at bounding box center [1147, 624] width 71 height 14
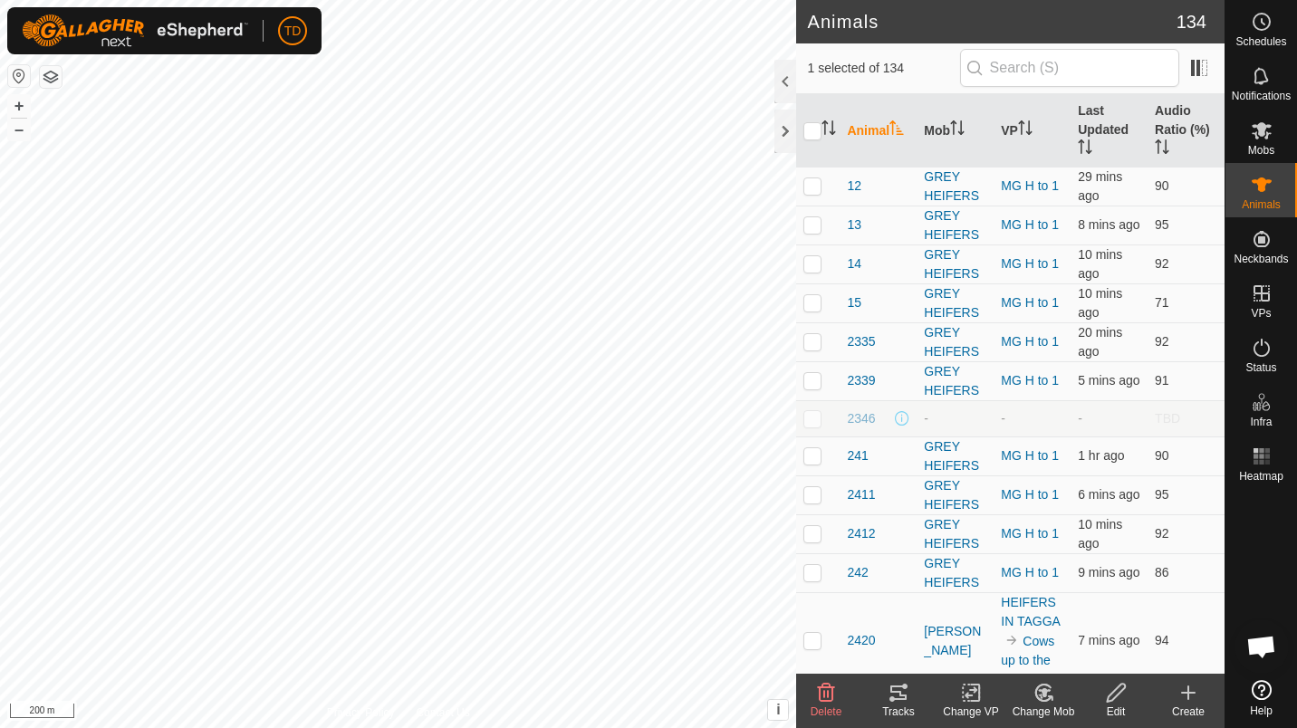
click at [899, 694] on icon at bounding box center [898, 692] width 16 height 14
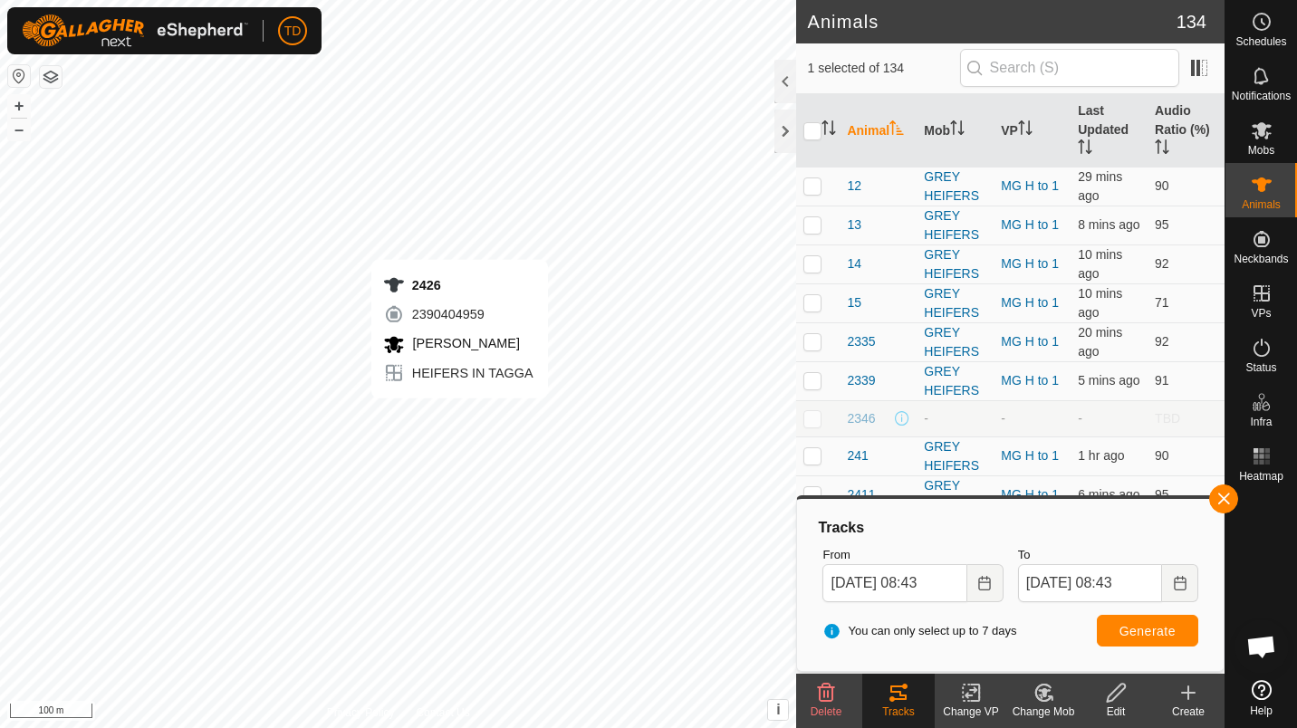
checkbox input "false"
click at [1129, 630] on span "Generate" at bounding box center [1147, 631] width 56 height 14
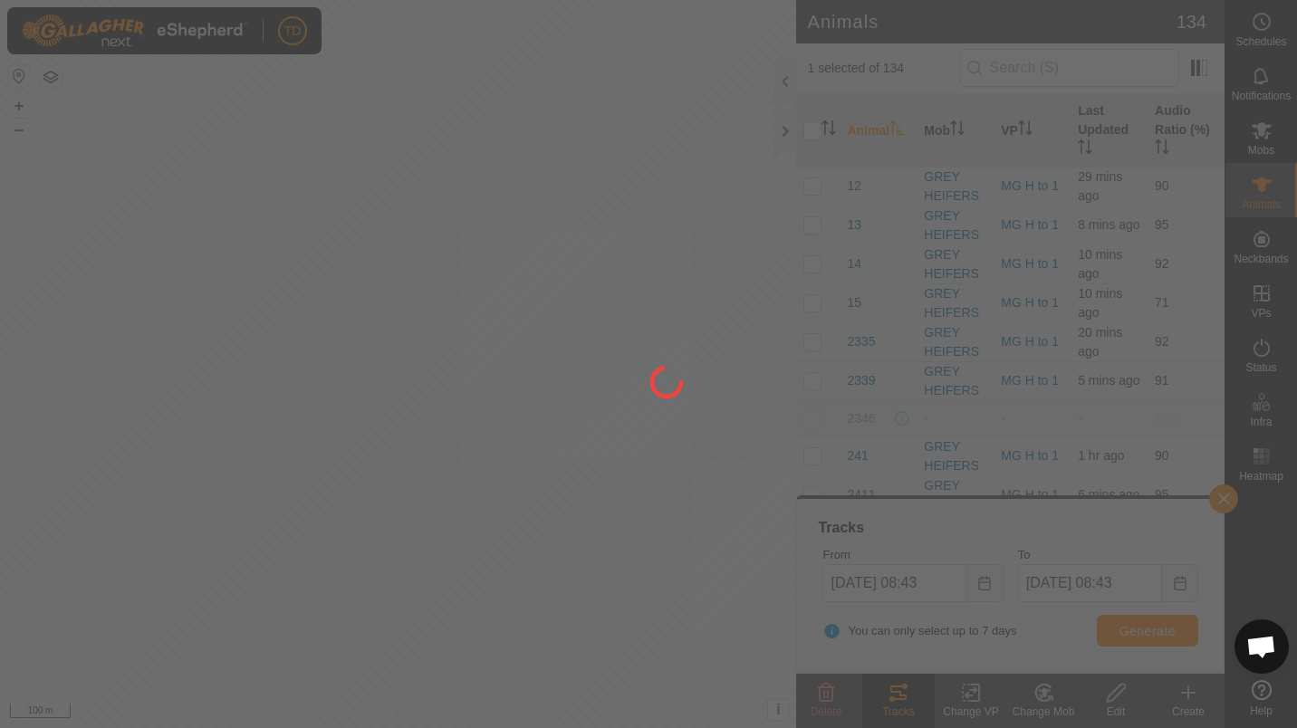
click at [321, 376] on div at bounding box center [648, 364] width 1297 height 728
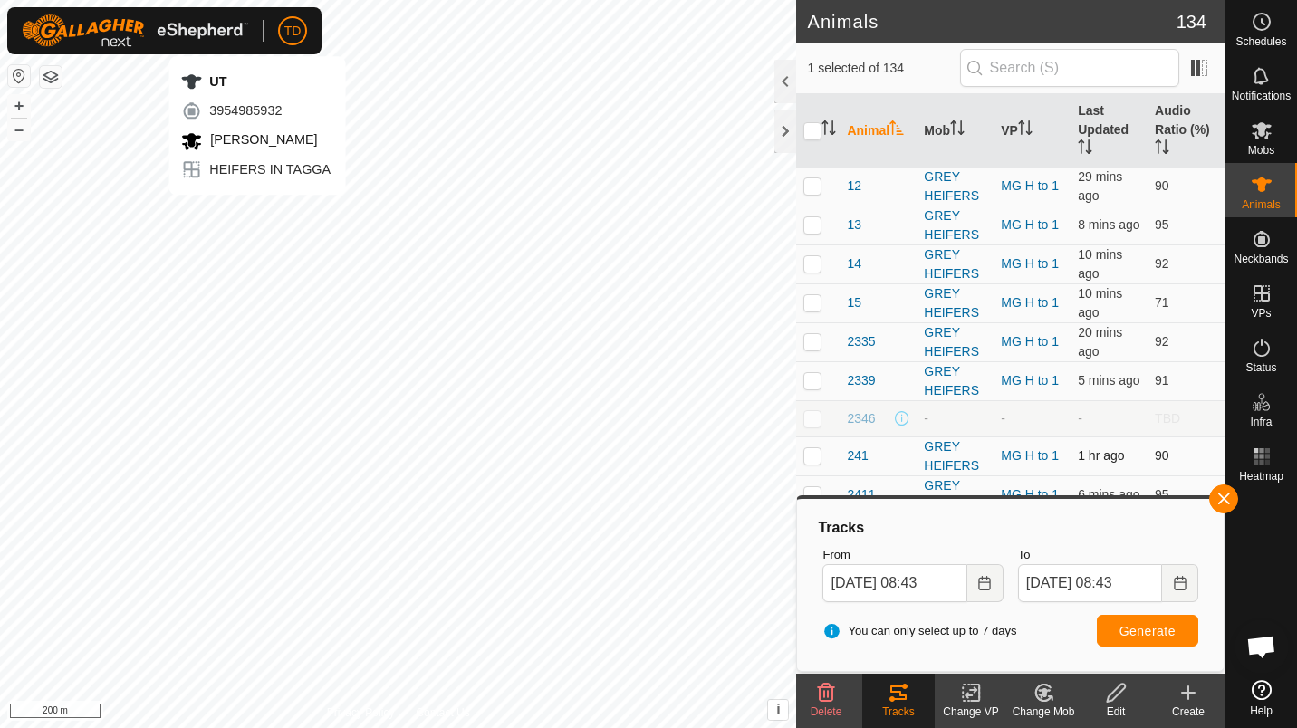
checkbox input "false"
checkbox input "true"
click at [1133, 635] on span "Generate" at bounding box center [1147, 631] width 56 height 14
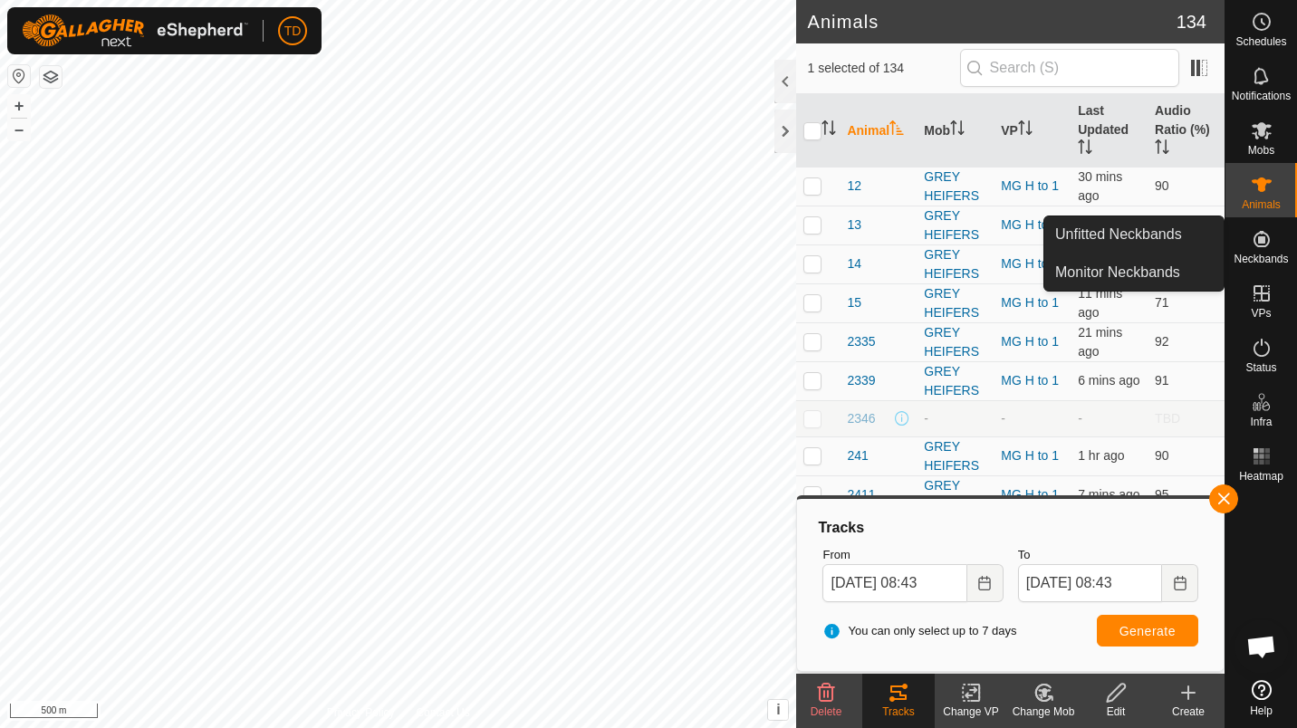
click at [1264, 237] on icon at bounding box center [1261, 239] width 16 height 16
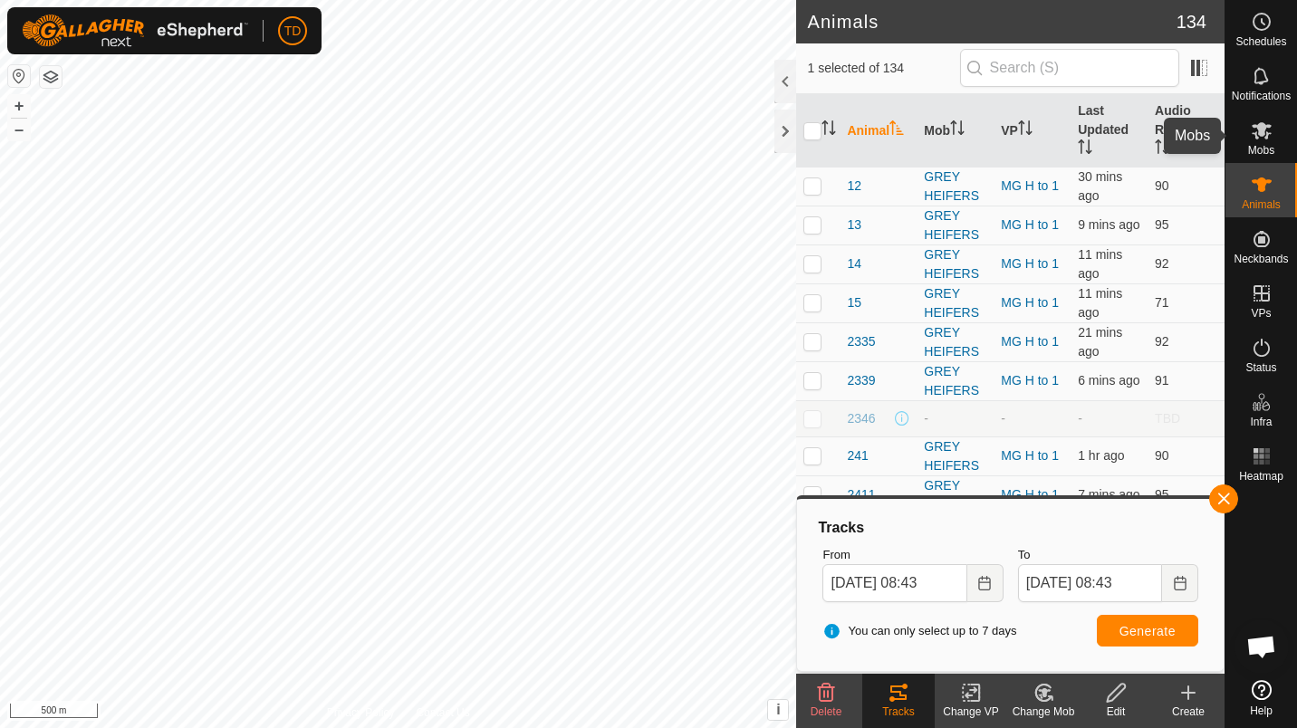
click at [1268, 115] on div "Mobs" at bounding box center [1261, 136] width 72 height 54
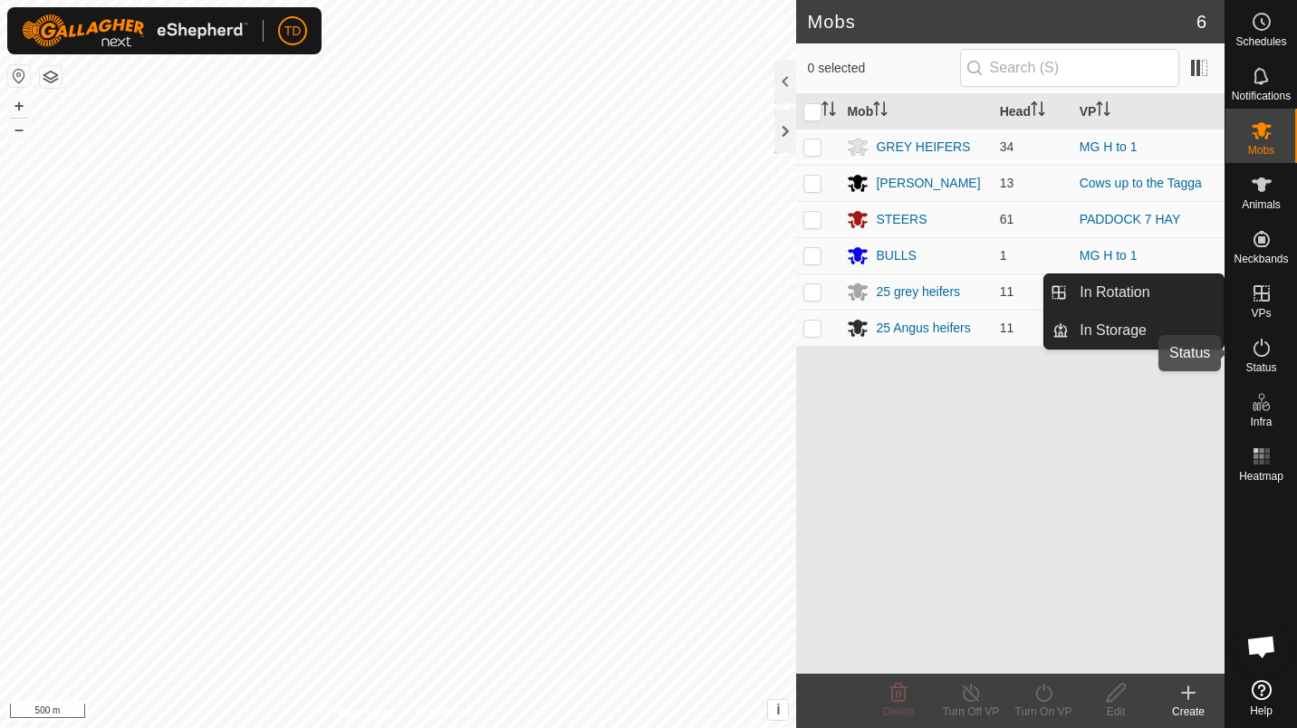
click at [1250, 348] on icon at bounding box center [1261, 348] width 22 height 22
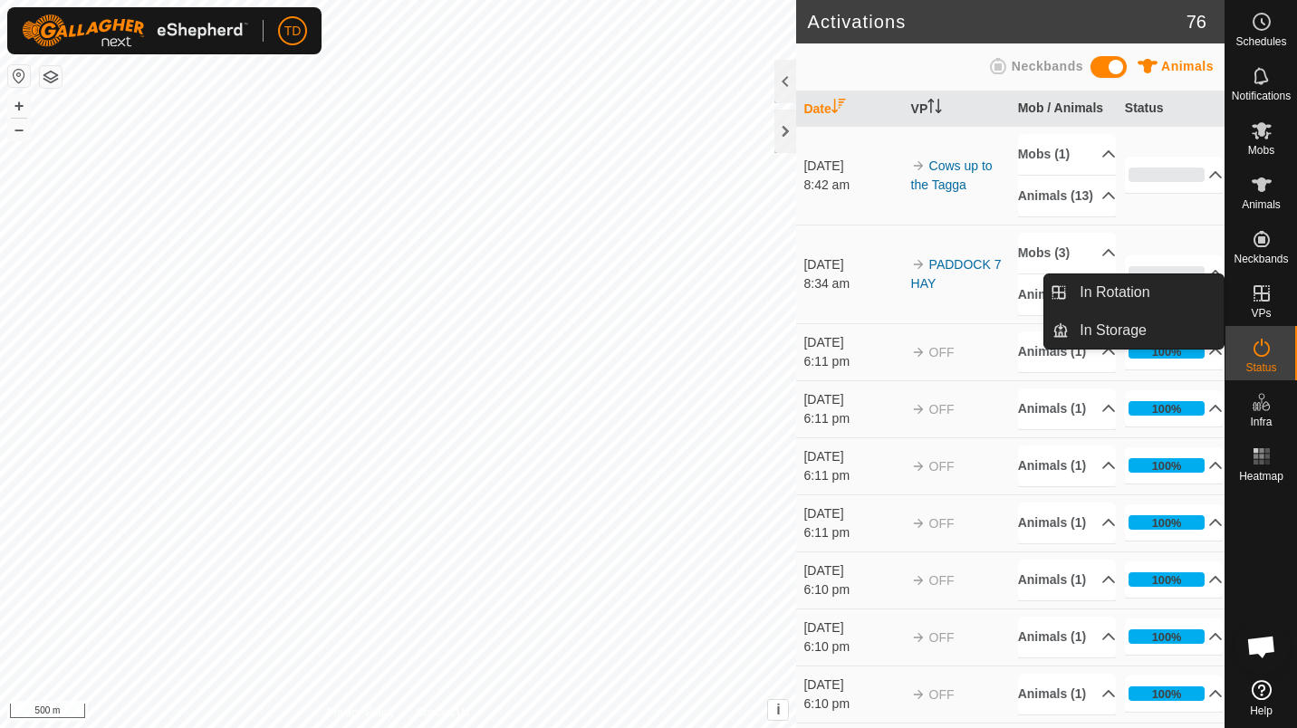
click at [857, 270] on td "[DATE] 8:34 am" at bounding box center [849, 274] width 107 height 99
